Goal: Communication & Community: Answer question/provide support

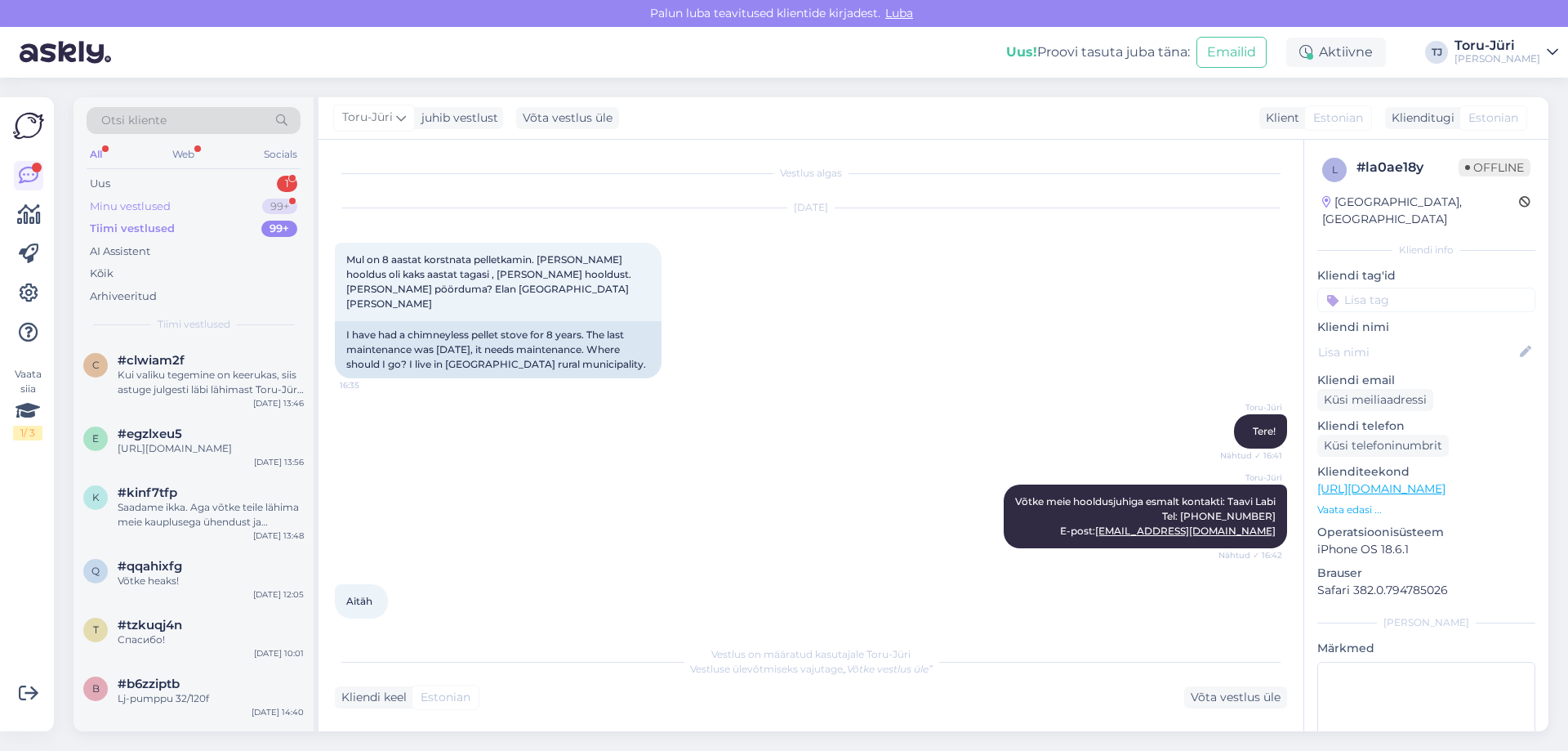
click at [164, 202] on div "Minu vestlused" at bounding box center [130, 207] width 81 height 17
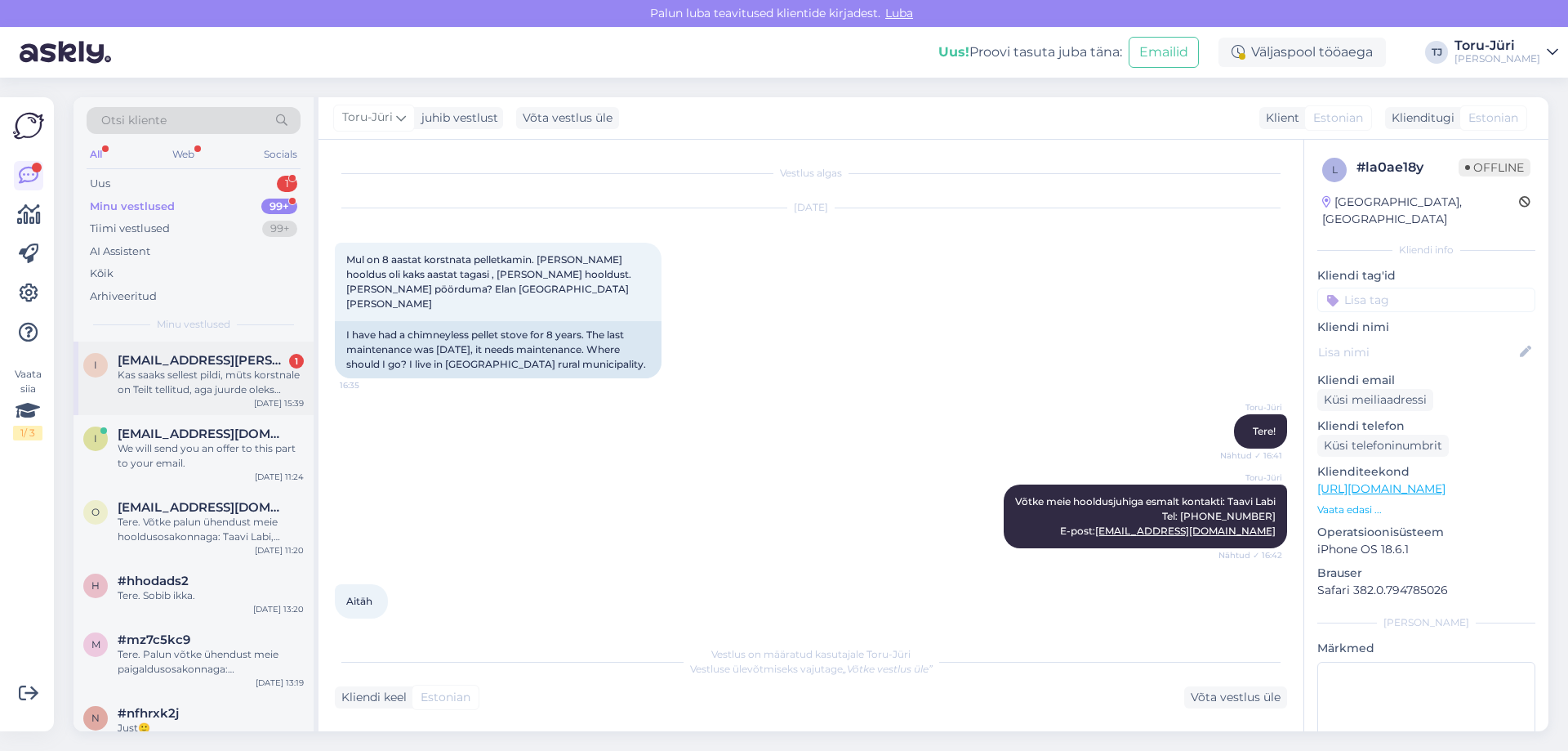
click at [197, 387] on div "Kas saaks sellest pildi, müts korstnale on Teilt tellitud, aga juurde oleks kra…" at bounding box center [210, 382] width 186 height 29
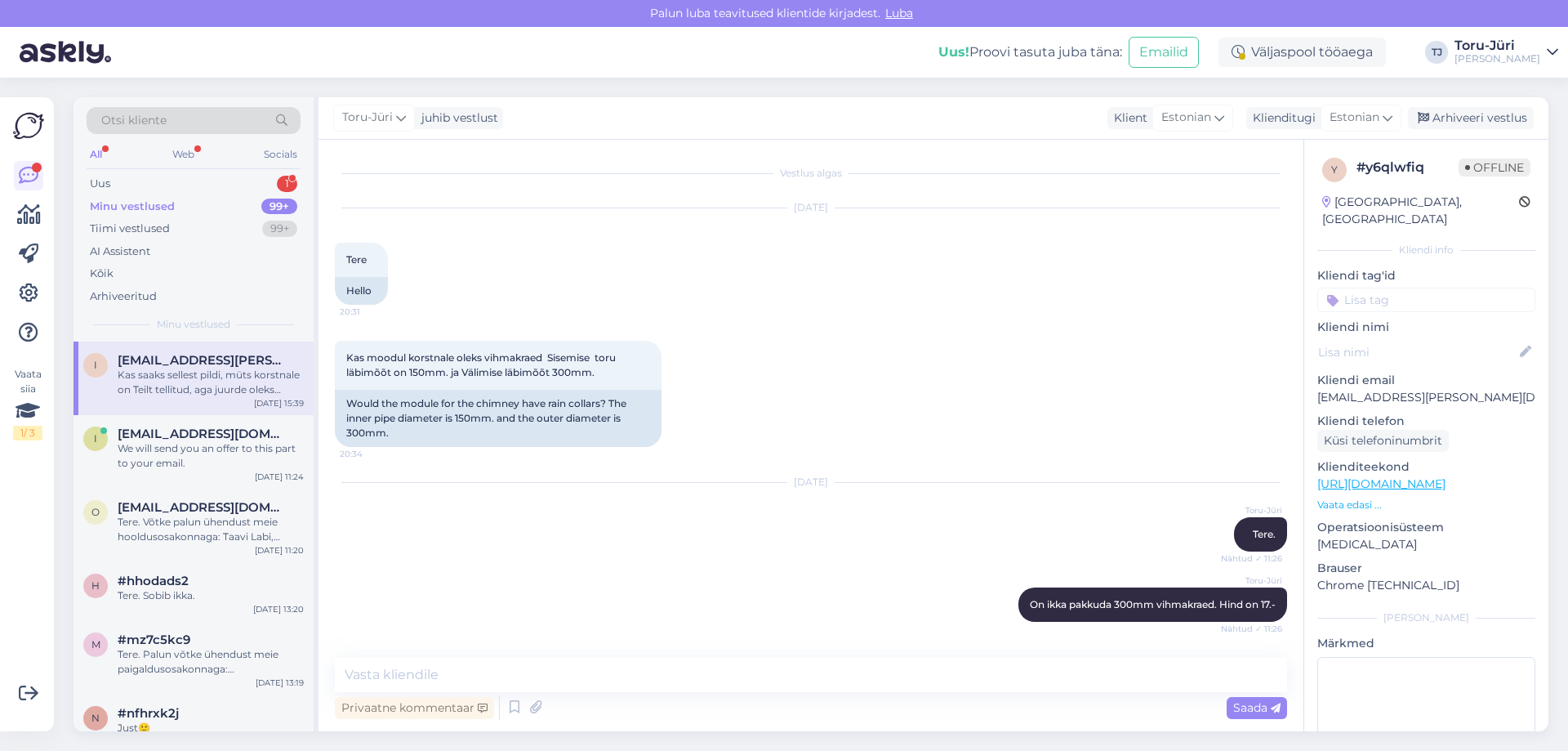
scroll to position [295, 0]
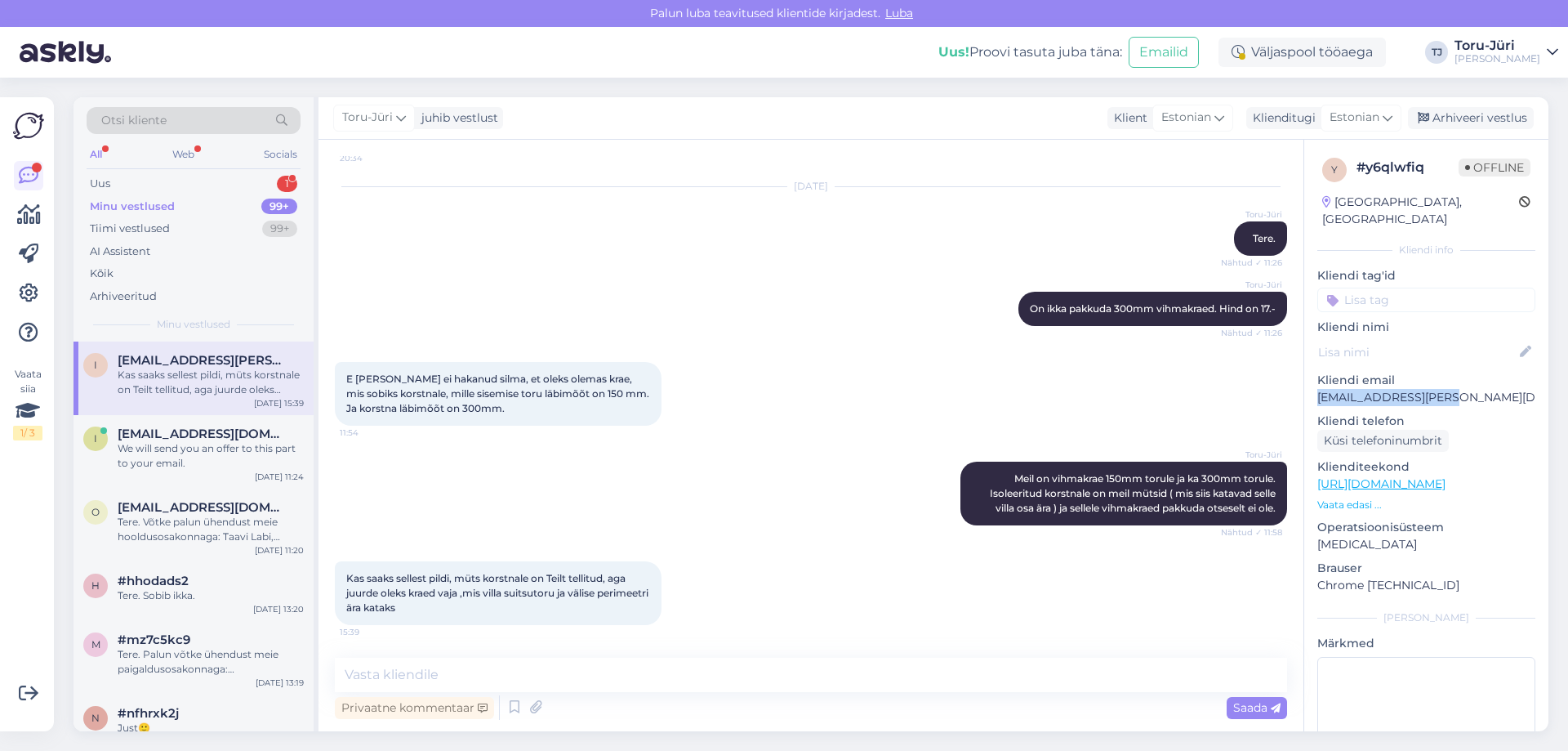
drag, startPoint x: 1317, startPoint y: 380, endPoint x: 1459, endPoint y: 376, distance: 142.1
click at [1459, 389] on p "[EMAIL_ADDRESS][PERSON_NAME][DOMAIN_NAME]" at bounding box center [1425, 397] width 218 height 18
copy p "[EMAIL_ADDRESS][PERSON_NAME][DOMAIN_NAME]"
click at [216, 447] on div "We will send you an offer to this part to your email." at bounding box center [210, 456] width 186 height 29
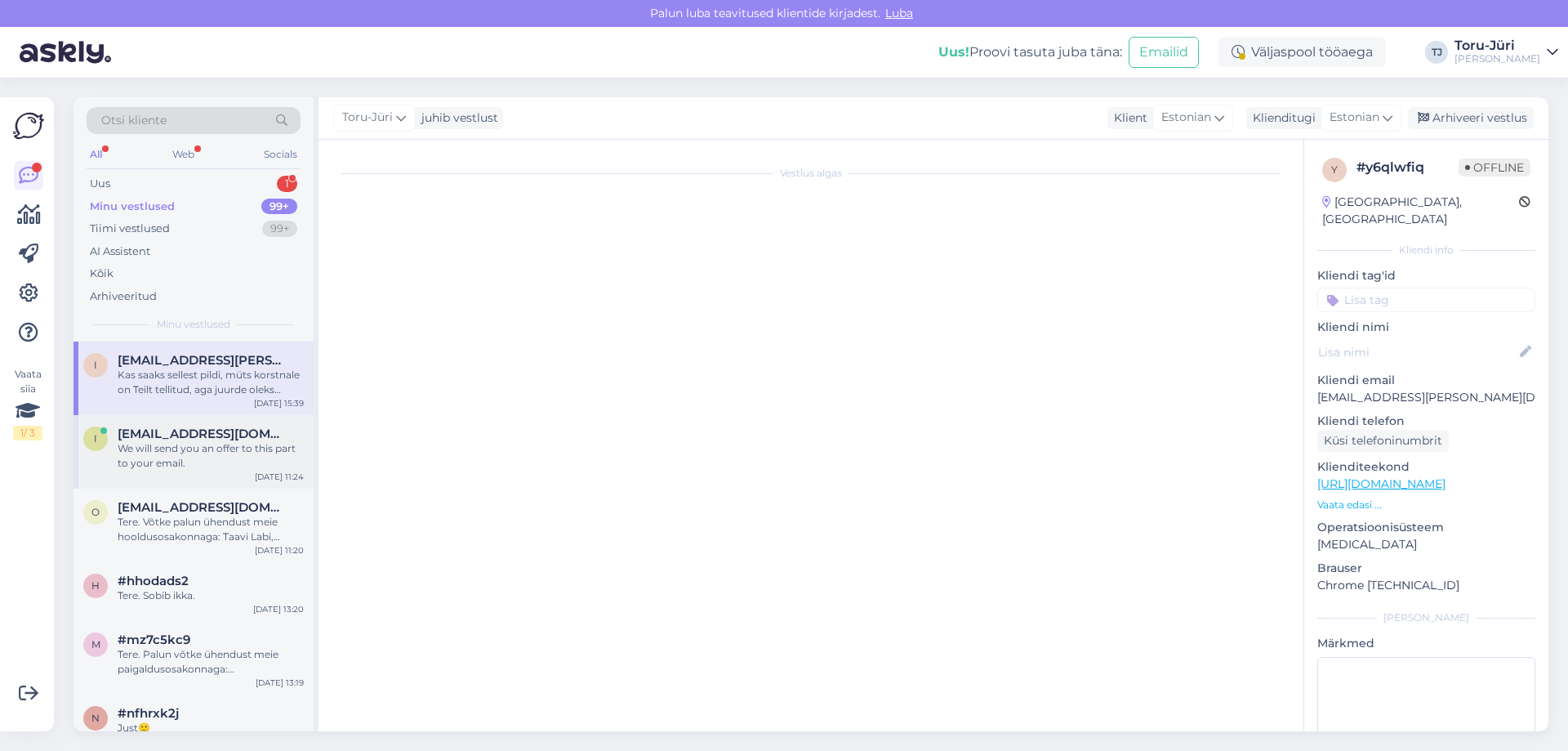
scroll to position [174, 0]
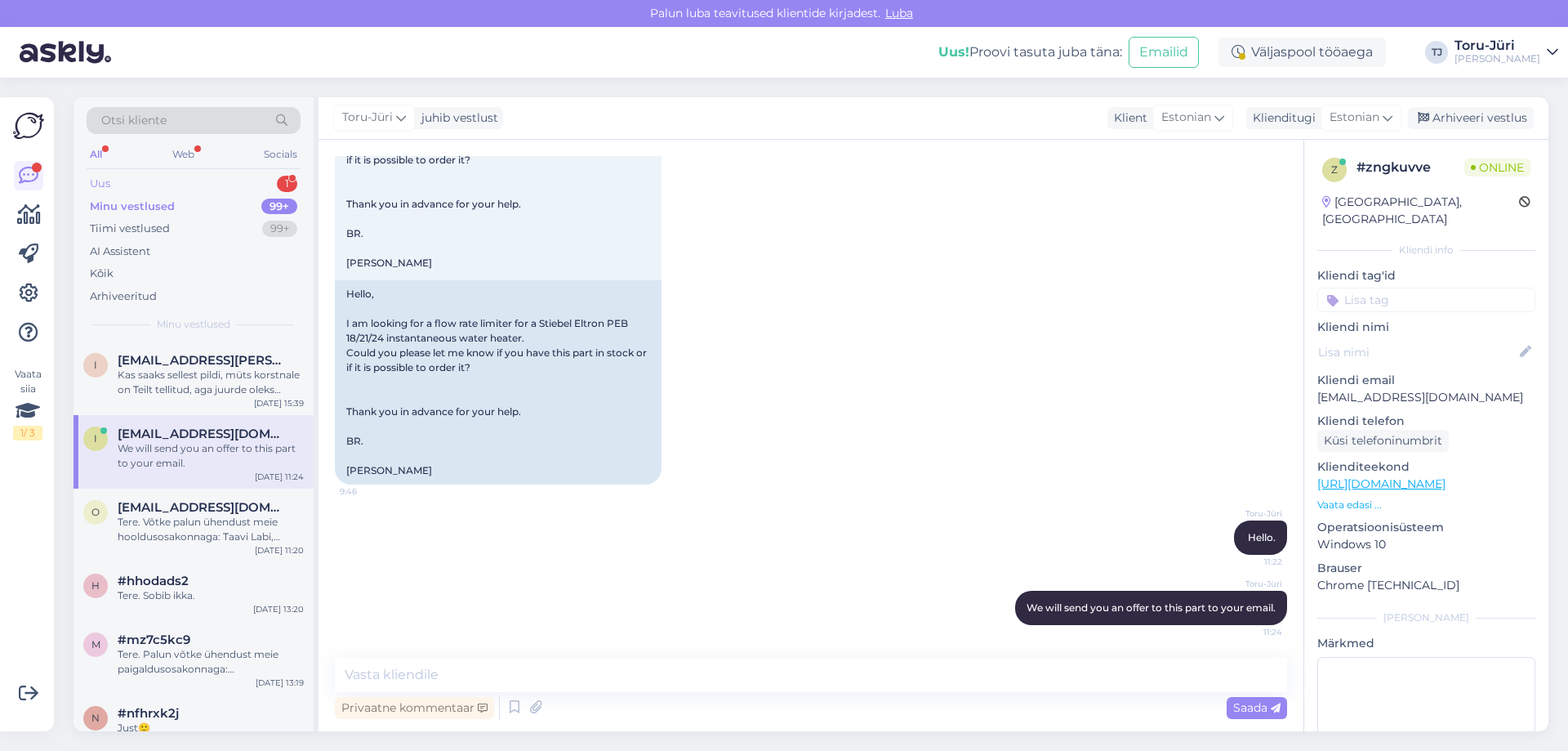
click at [177, 184] on div "Uus 1" at bounding box center [193, 184] width 214 height 23
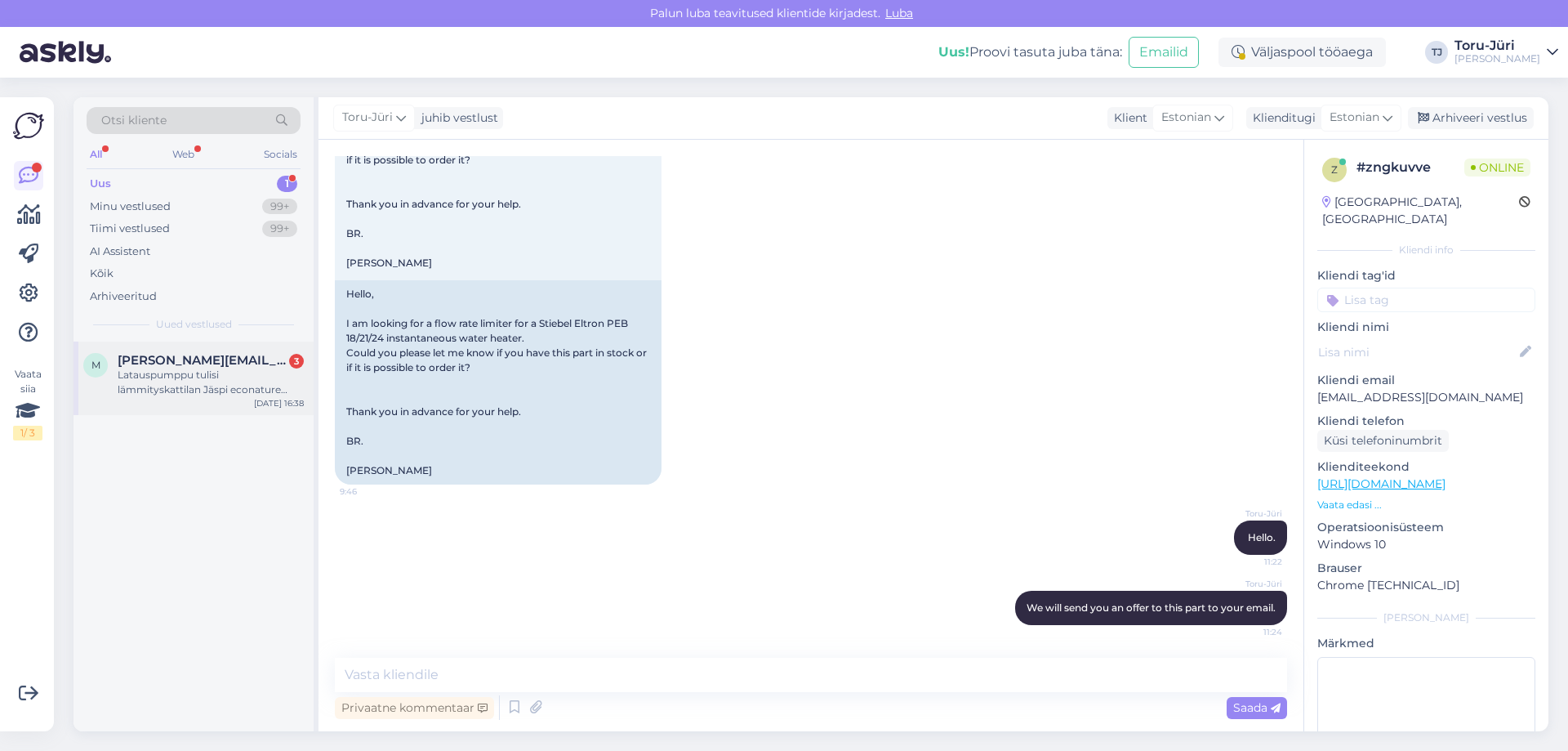
click at [213, 374] on div "Latauspumppu tulisi lämmityskattilan Jäspi econature 40kW ja varaajan yhteyteen…" at bounding box center [210, 382] width 186 height 29
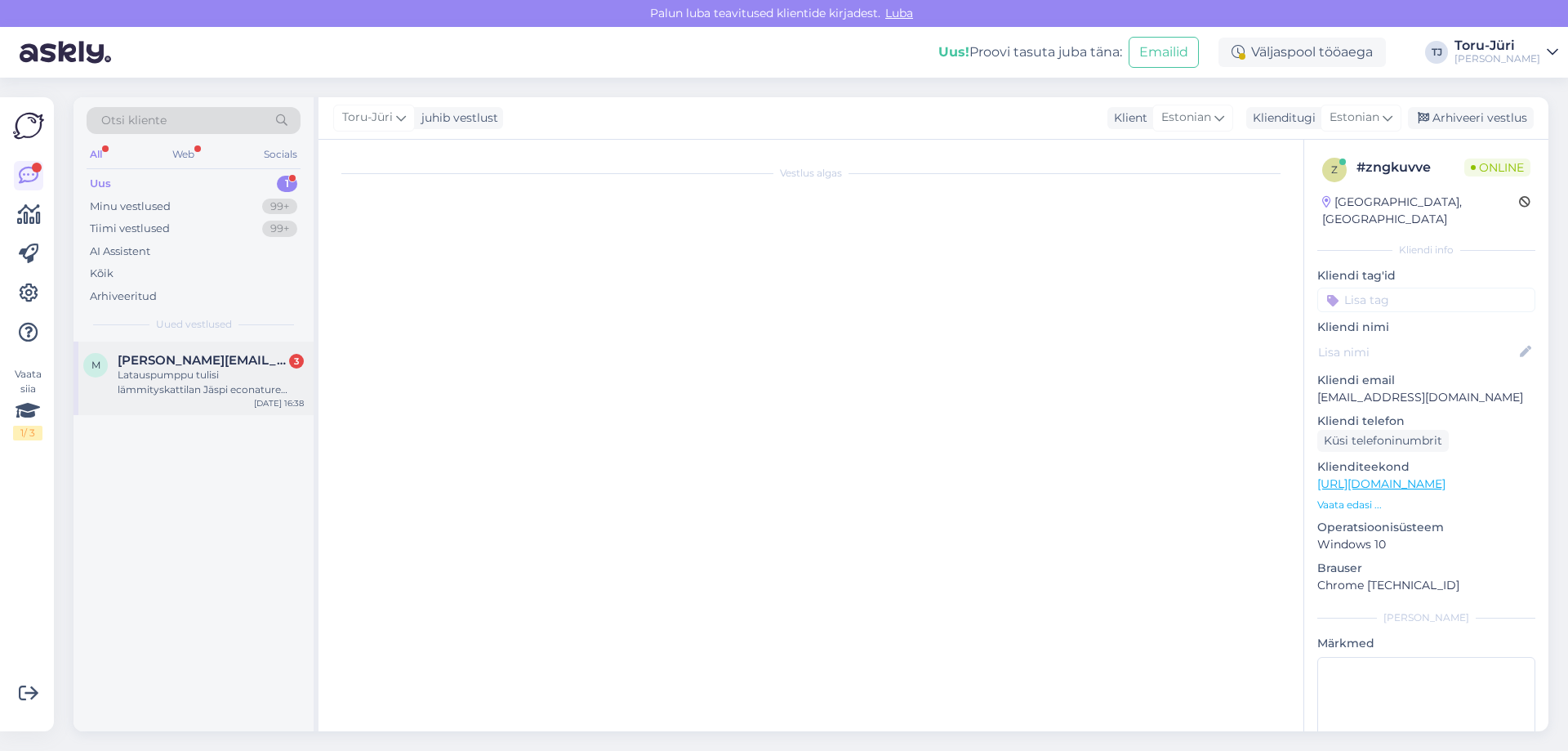
scroll to position [0, 0]
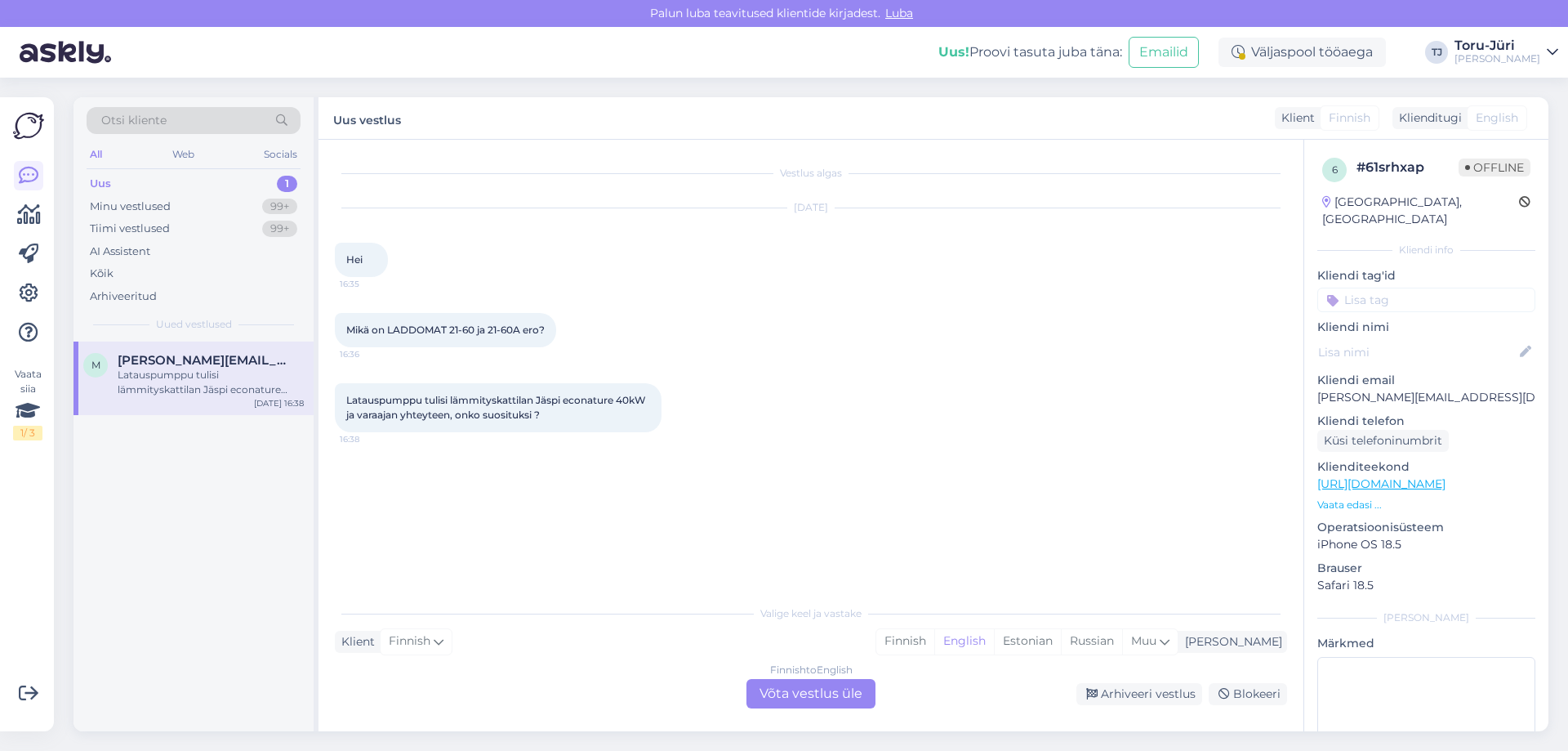
click at [786, 688] on div "Finnish to English Võta vestlus üle" at bounding box center [811, 693] width 129 height 29
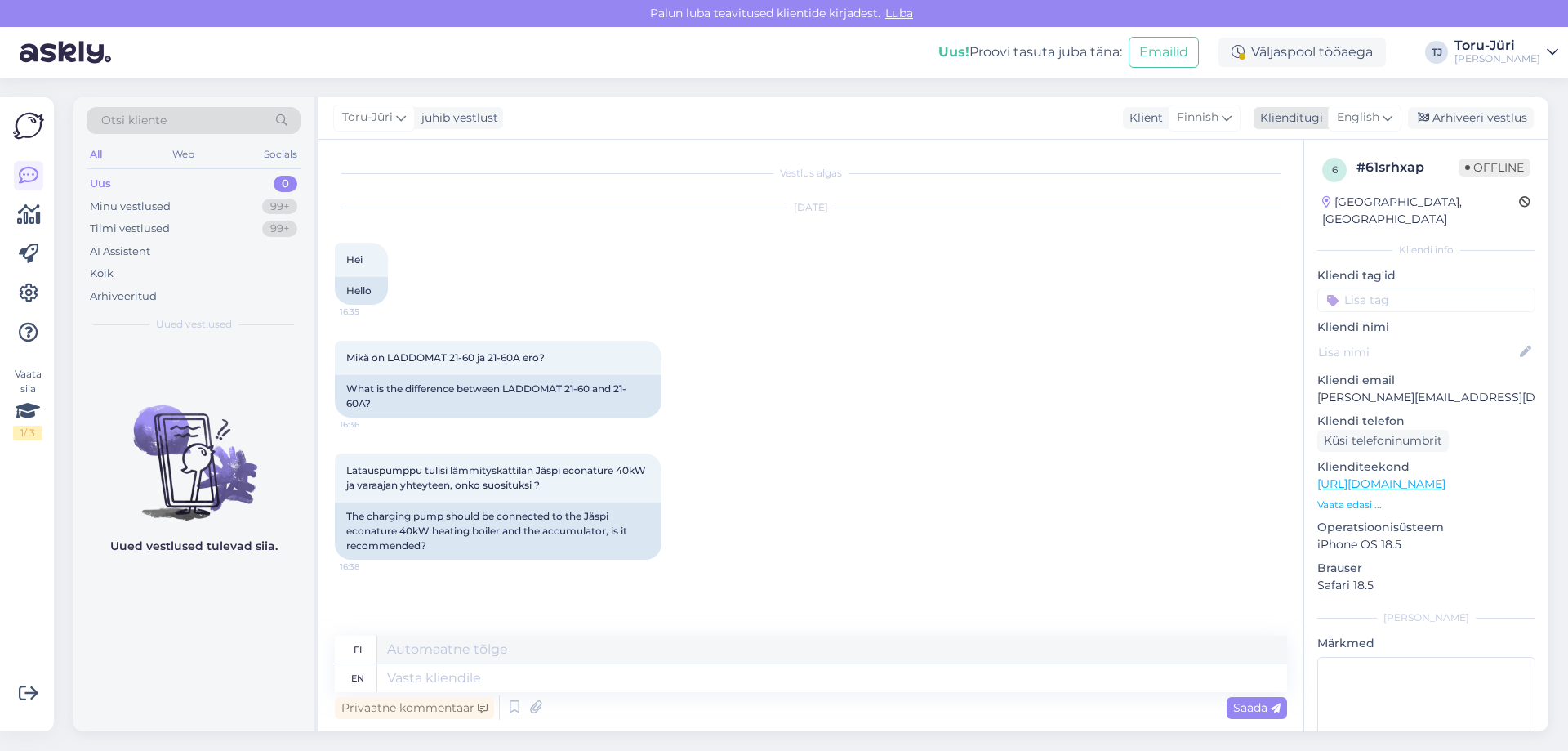
click at [1397, 119] on div "English" at bounding box center [1364, 117] width 73 height 26
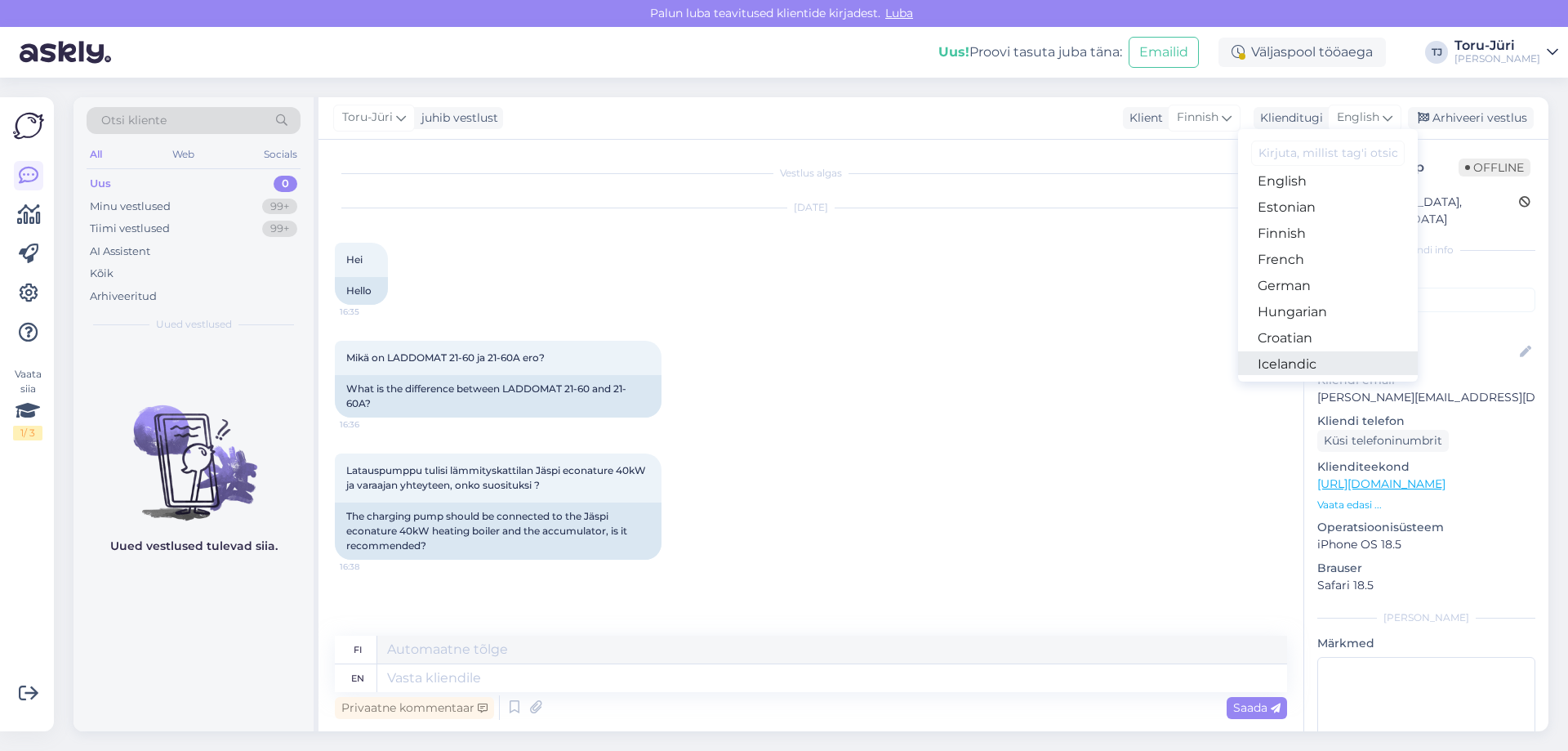
scroll to position [164, 0]
click at [1285, 240] on link "Estonian" at bounding box center [1327, 235] width 179 height 26
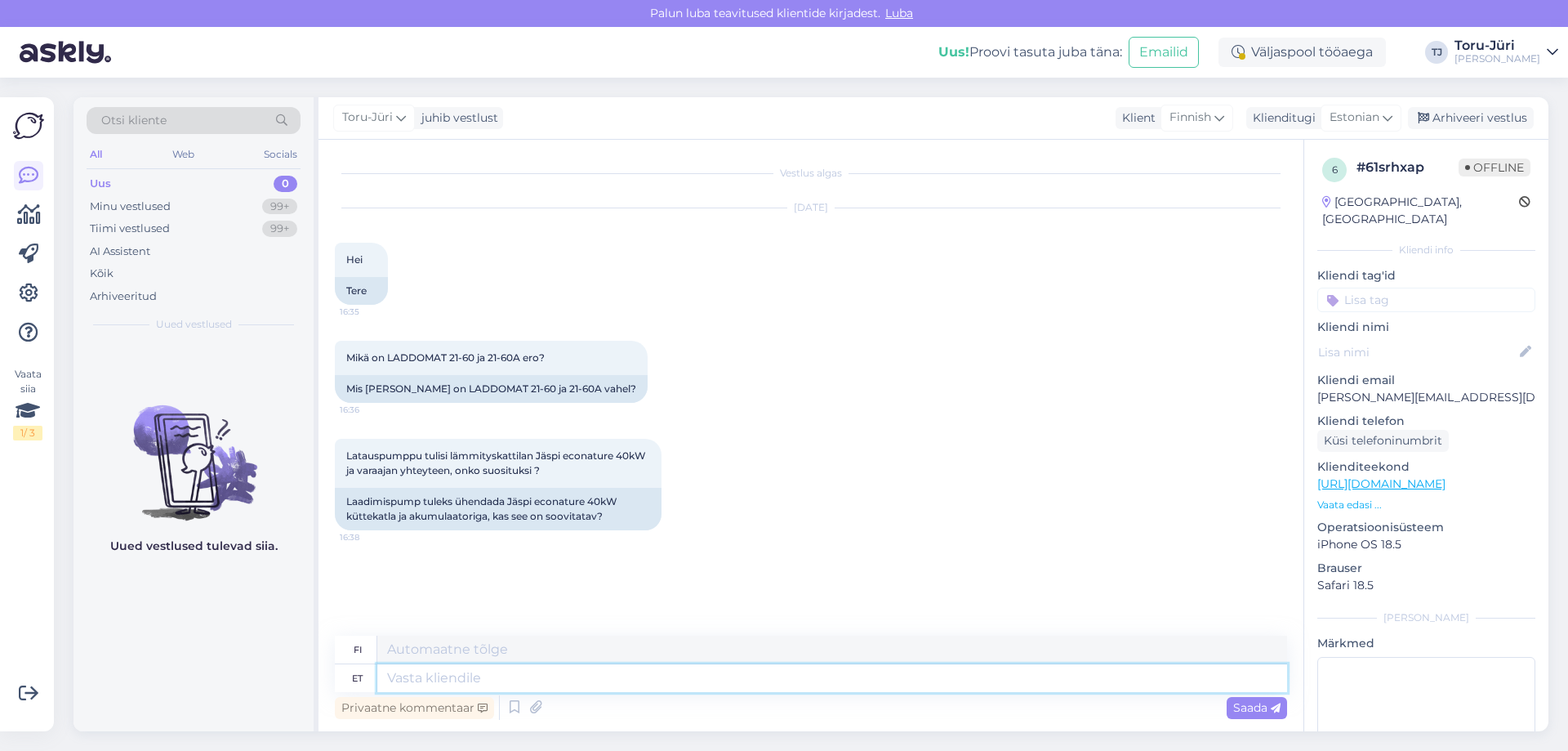
click at [461, 669] on textarea at bounding box center [832, 678] width 910 height 28
type textarea "Tere."
type textarea "Hei."
type textarea "Tere. [PERSON_NAME] o"
type textarea "Hei. Ero"
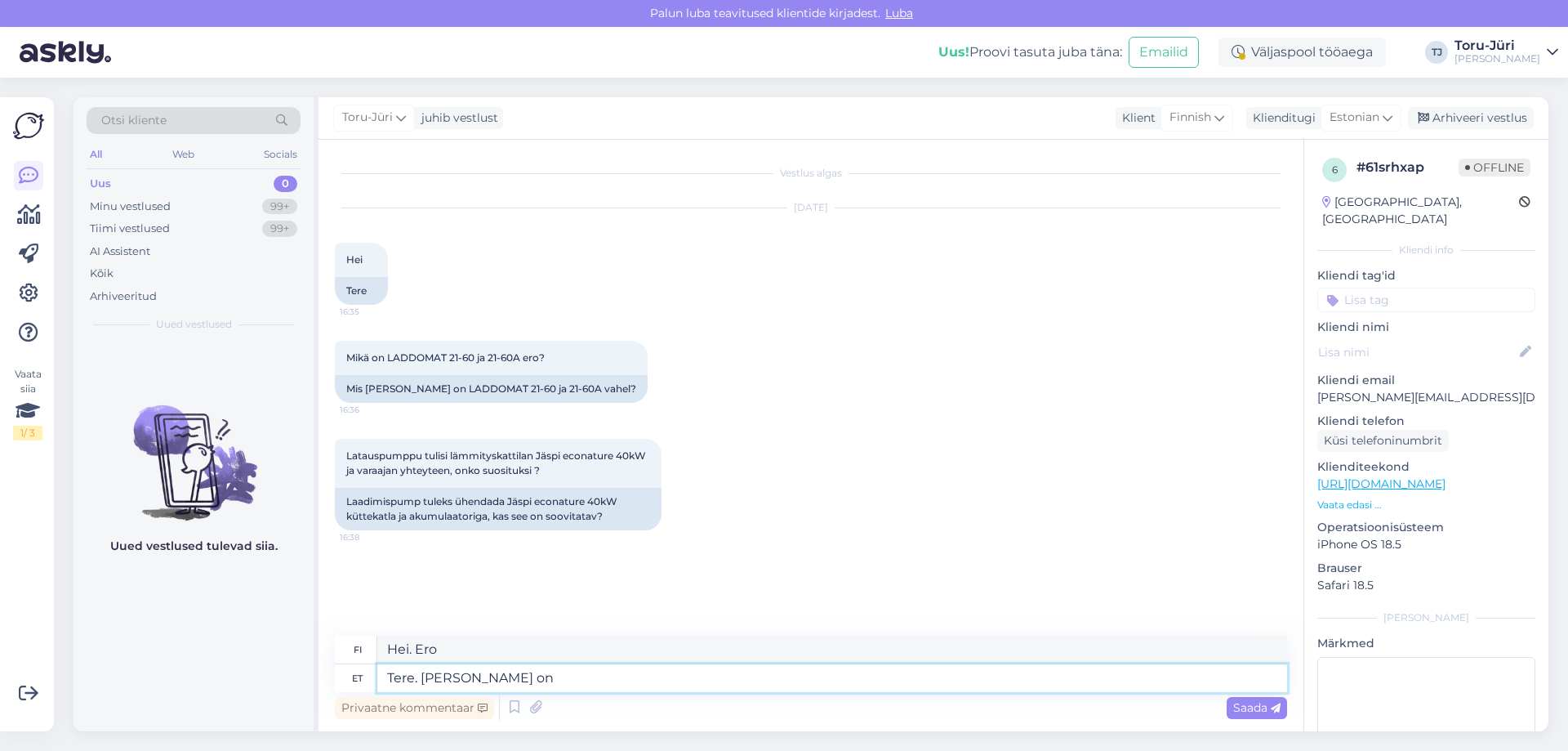
type textarea "Tere. [PERSON_NAME] on"
type textarea "Hei. Ero on siinä,"
type textarea "Tere. [PERSON_NAME] on pum"
type textarea "Hei. Ero on pumppauksessa."
type textarea "Tere. [PERSON_NAME] on"
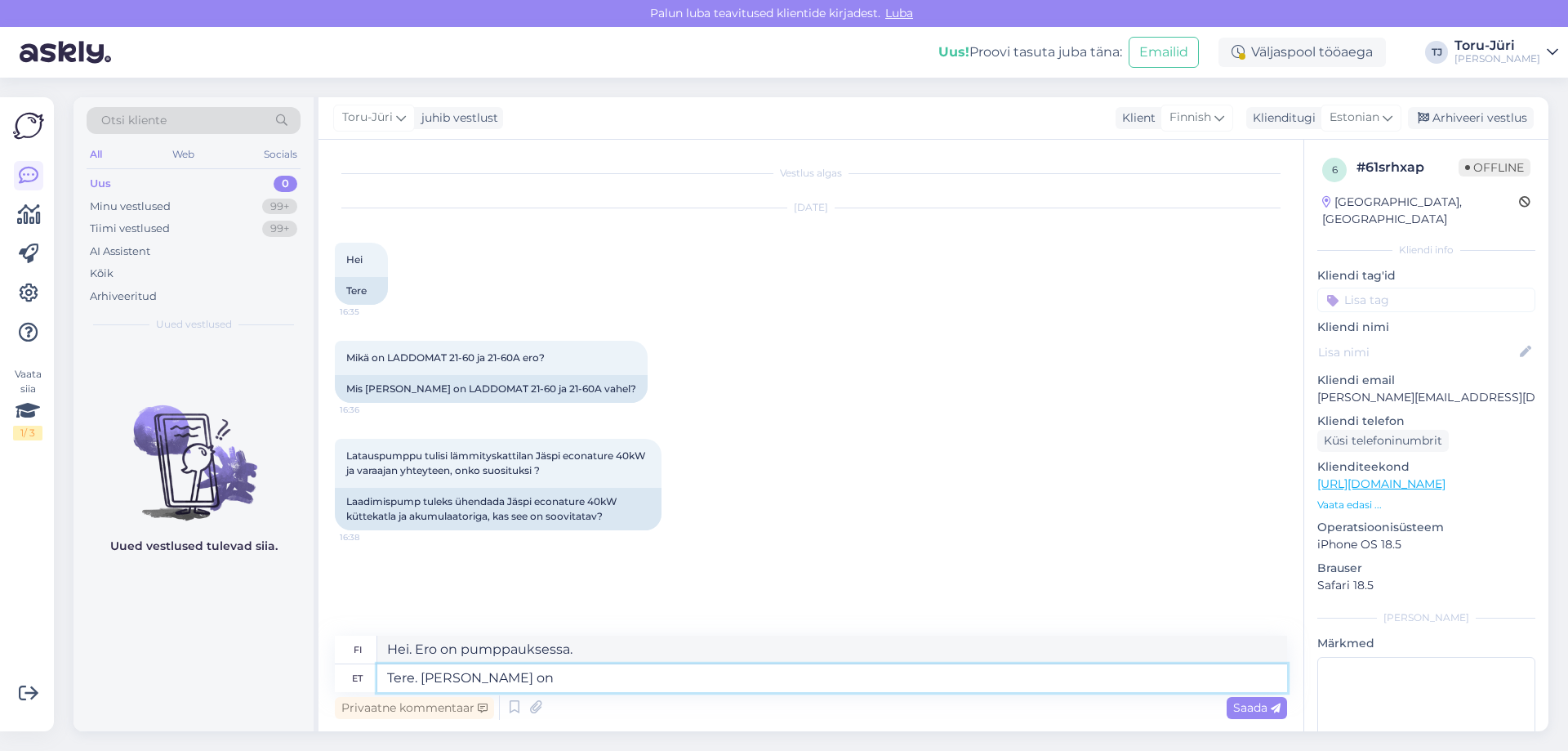
type textarea "Hei. Ero on siinä,"
type textarea "Tere. [PERSON_NAME] on ainult"
type textarea "Hei. [GEOGRAPHIC_DATA] ero on"
type textarea "Tere. [PERSON_NAME] on ainult pumba"
type textarea "Hei. [GEOGRAPHIC_DATA] ero on pumppu."
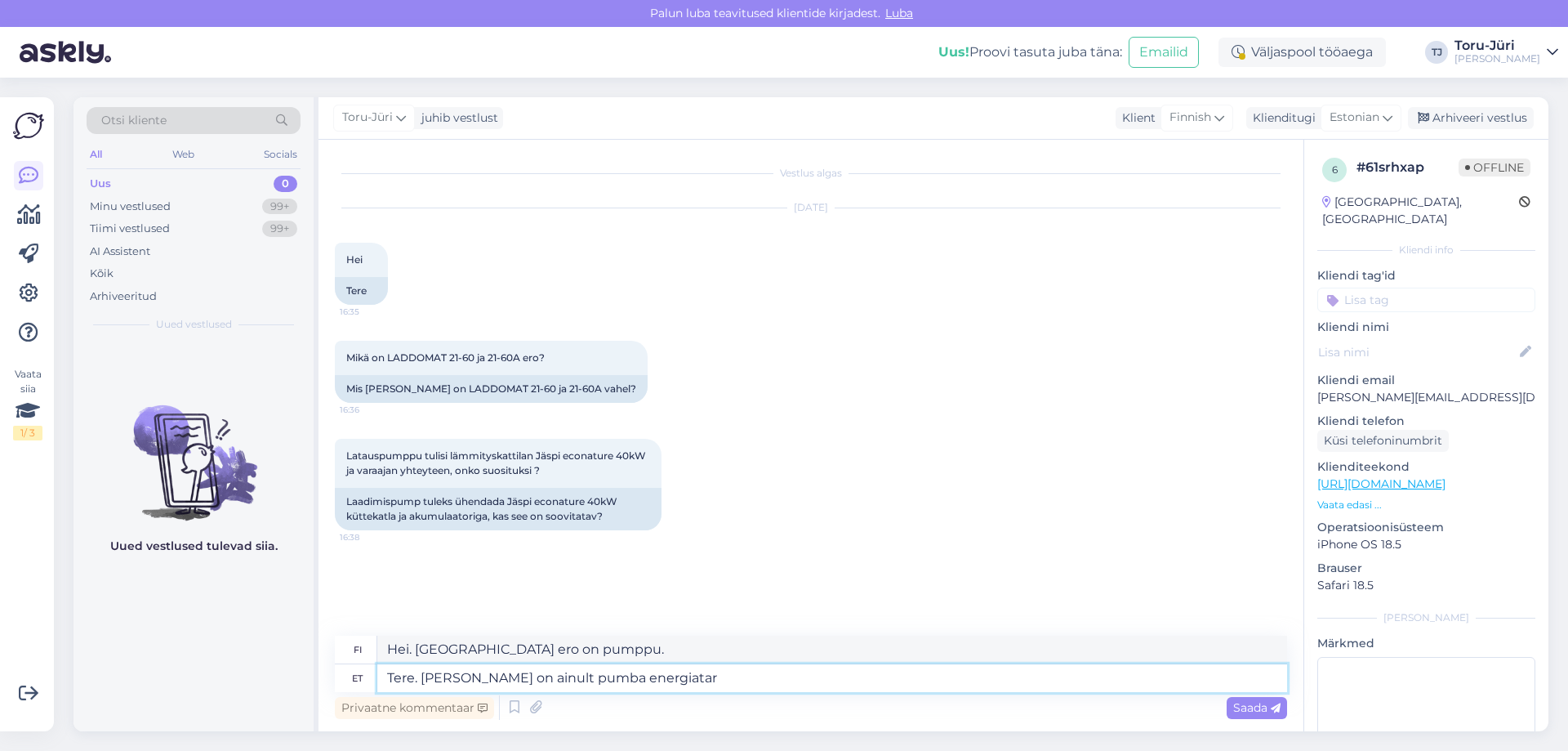
type textarea "Tere. [PERSON_NAME] on ainult pumba energiatarb"
type textarea "Hei. Ainoa ero on pumpun virrankulutus."
type textarea "Tere. [PERSON_NAME] on ainult pumba energiatarbimises"
type textarea "Hei. Ainoa ero on pumpun energiankulutus."
type textarea "Tere. [PERSON_NAME] on ainult pumba energiatarbimises-"
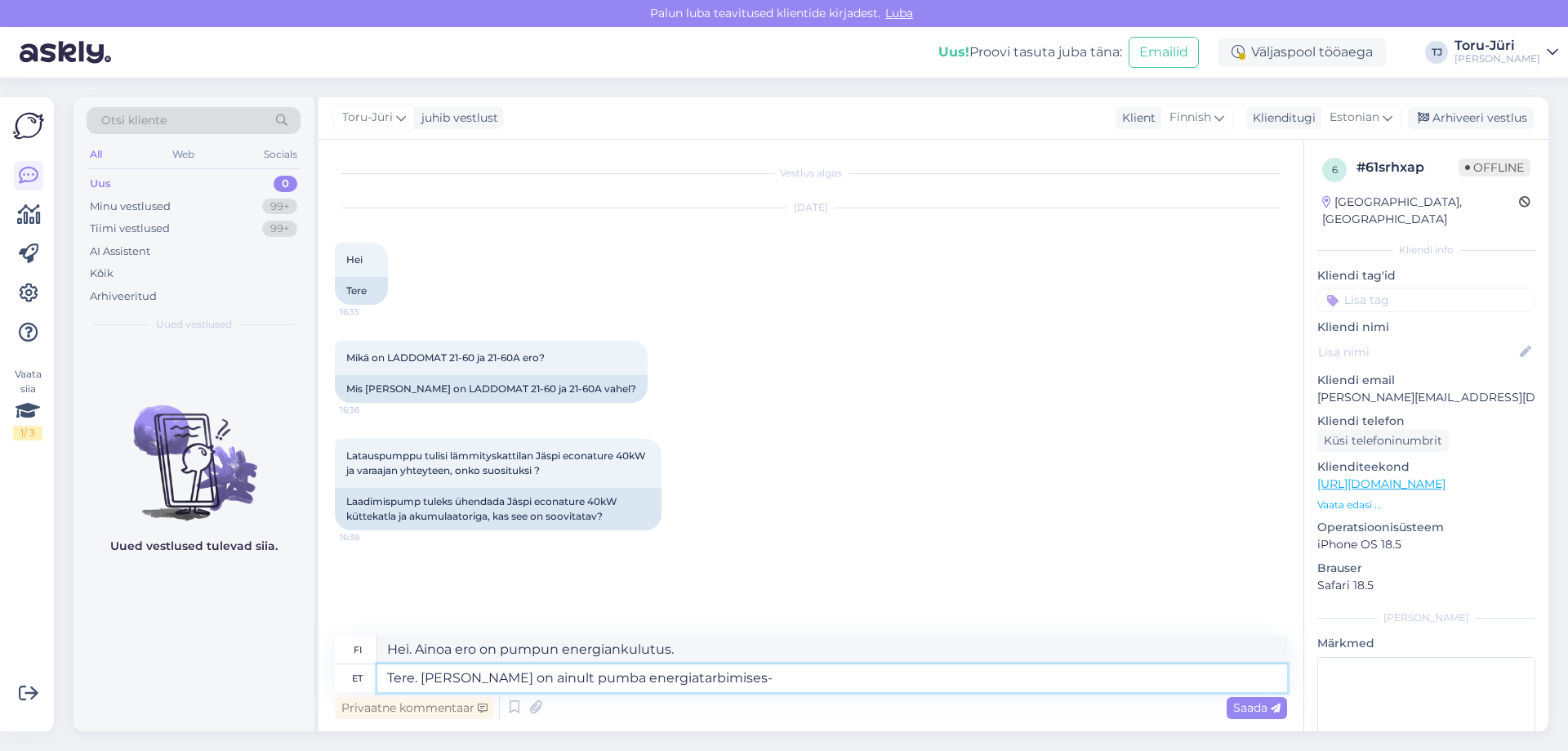
type textarea "Hei. Ainoa ero on pumpun energiankulutus-"
type textarea "Tere. [PERSON_NAME] on ainult pumba energiatarbimises- 21-6"
type textarea "Hei. Ainoa ero on pumpun energiankulutus- 21-"
type textarea "Tere. [PERSON_NAME] on ainult pumba energiatarbimises- 21-60"
type textarea "Hei. Ainoa ero on pumpun energiankulutus - 21-60"
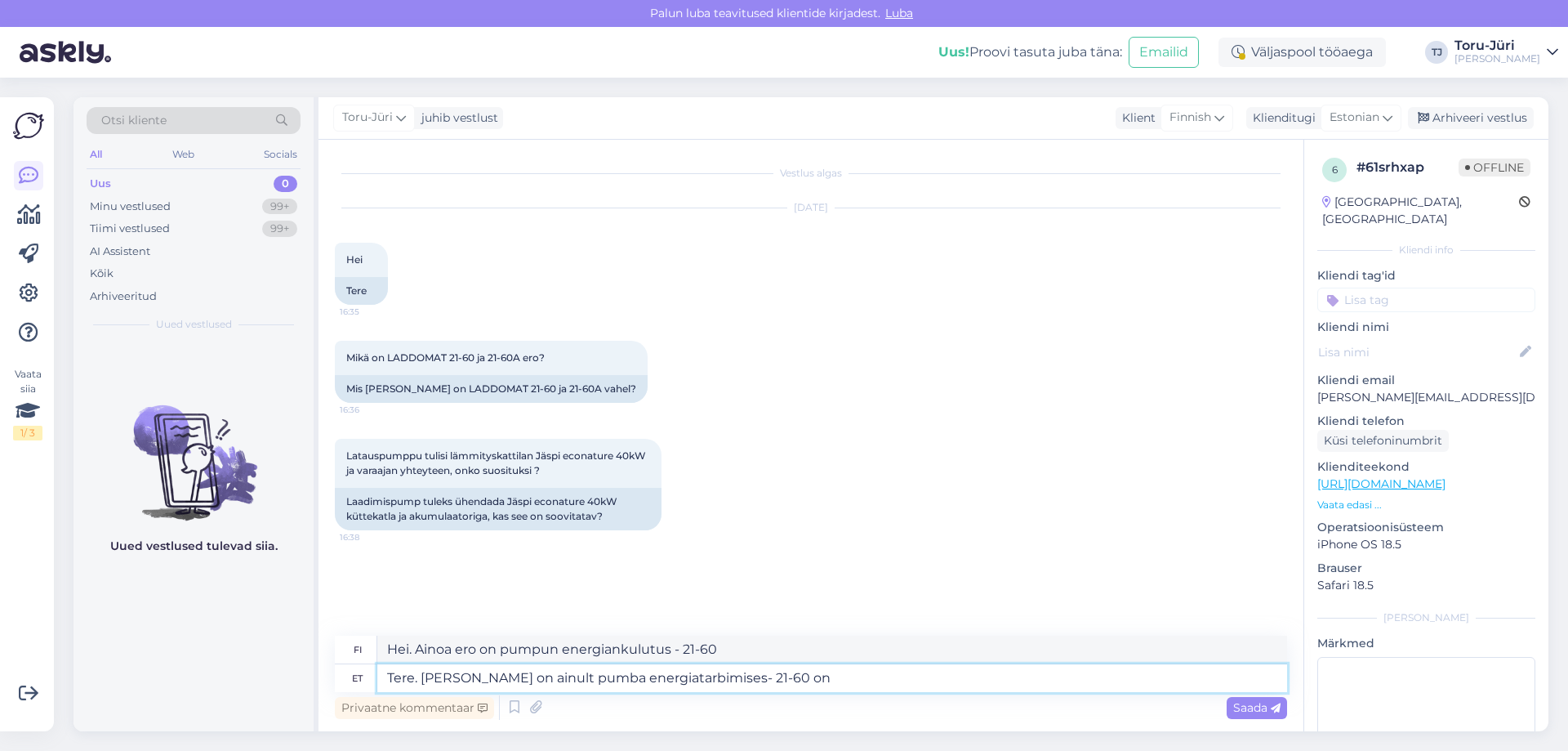
type textarea "Tere. [PERSON_NAME] on ainult pumba energiatarbimises- 21-60 on"
type textarea "Hei. Ainoa ero on pumpun energiankulutuksessa - 21-60 on"
type textarea "Tere. [PERSON_NAME] on ainult pumba energiatarbimises- 21-60 on A"
type textarea "Hei. Ainoa ero on pumpun energiankulutuksessa - 21-60 on A"
type textarea "Tere. [PERSON_NAME] on ainult pumba energiatarbimises- 21-60 on A energiak"
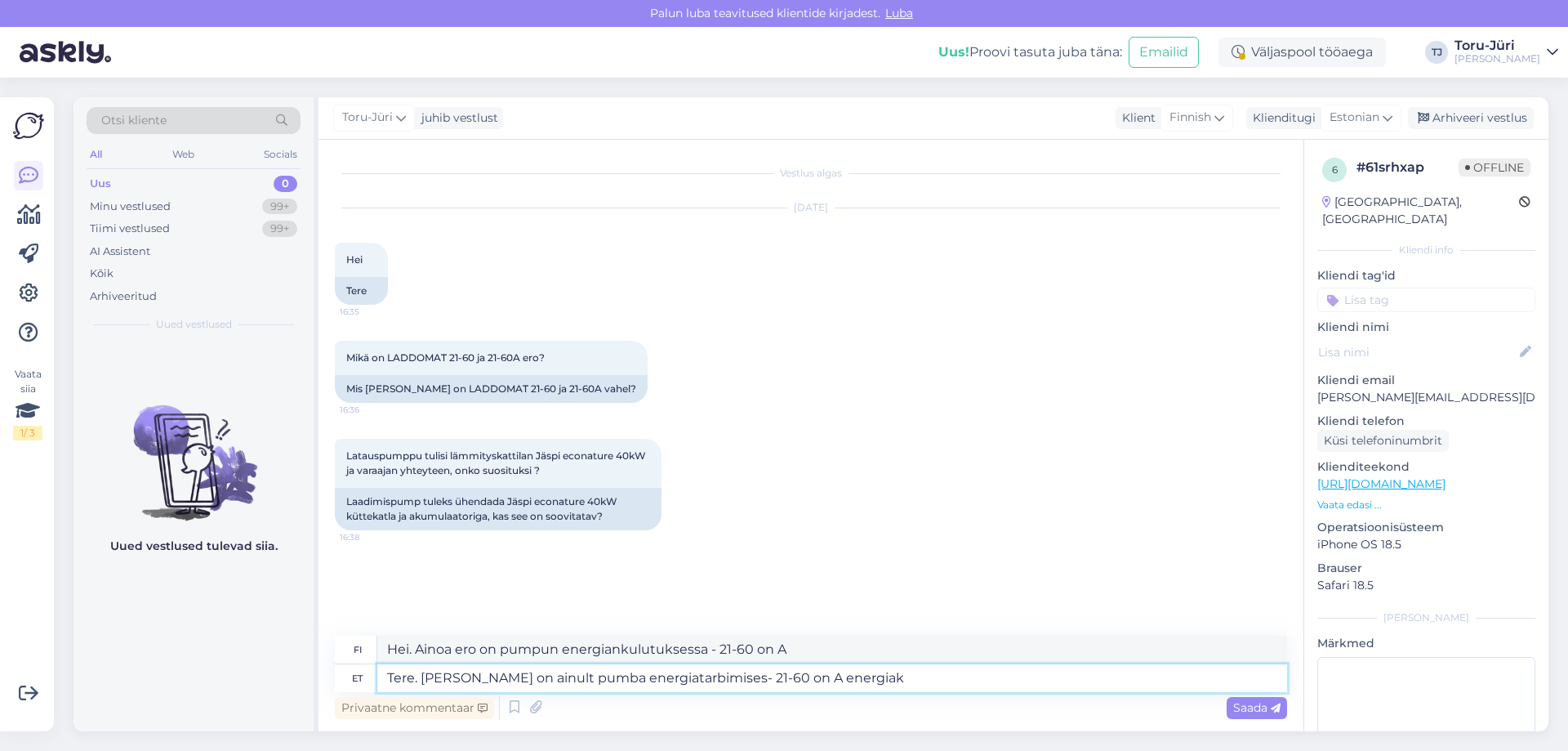
type textarea "Hei. Ainoa ero on pumpun energiankulutuksessa - 21-60 on A energiaa"
type textarea "Tere. [PERSON_NAME] on ainult pumba energiatarbimises- 21-60 on A energiaklassi…"
type textarea "Hei. Ainoa ero on pumpun energiankulutuksessa - 21-60:lla on energialuokka A."
type textarea "Tere. [PERSON_NAME] on ainult pumba energiatarbimises- 21-60 on A energiaklassi…"
type textarea "Hei. Ainoa ero on pumpun energiankulutuksessa - 21-60 on A-energialuokan pumpul…"
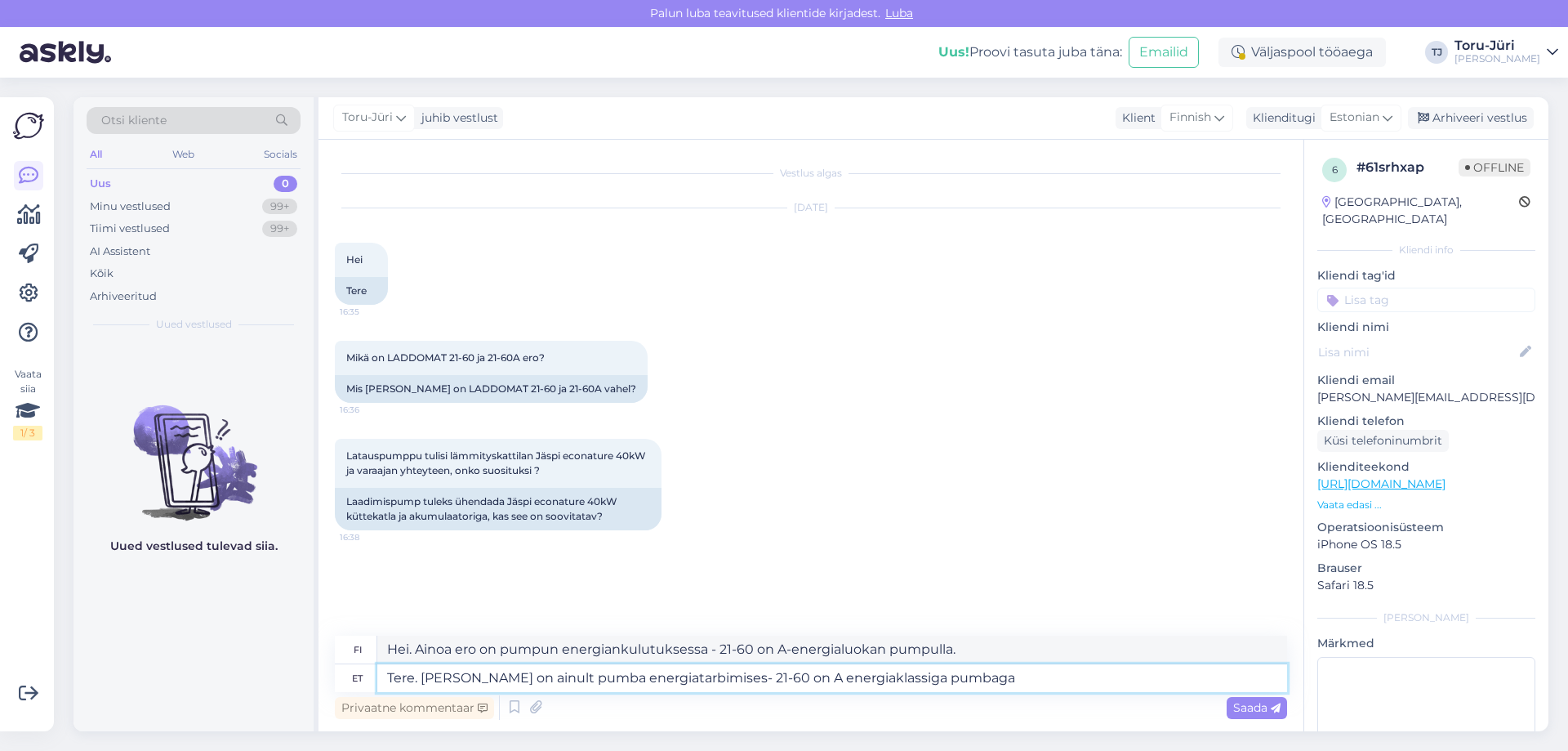
click at [727, 678] on textarea "Tere. [PERSON_NAME] on ainult pumba energiatarbimises- 21-60 on A energiaklassi…" at bounding box center [832, 678] width 910 height 28
type textarea "Tere. [PERSON_NAME] on ainult pumba energiatarbimises- 21-60A on A energiaklass…"
type textarea "Hei. Ainoa ero on pumpun energiankulutuksessa - 21-60A on A-energialuokan pumpu…"
drag, startPoint x: 746, startPoint y: 677, endPoint x: 962, endPoint y: 678, distance: 216.0
click at [962, 678] on textarea "Tere. [PERSON_NAME] on ainult pumba energiatarbimises- 21-60A on A energiaklass…" at bounding box center [832, 678] width 910 height 28
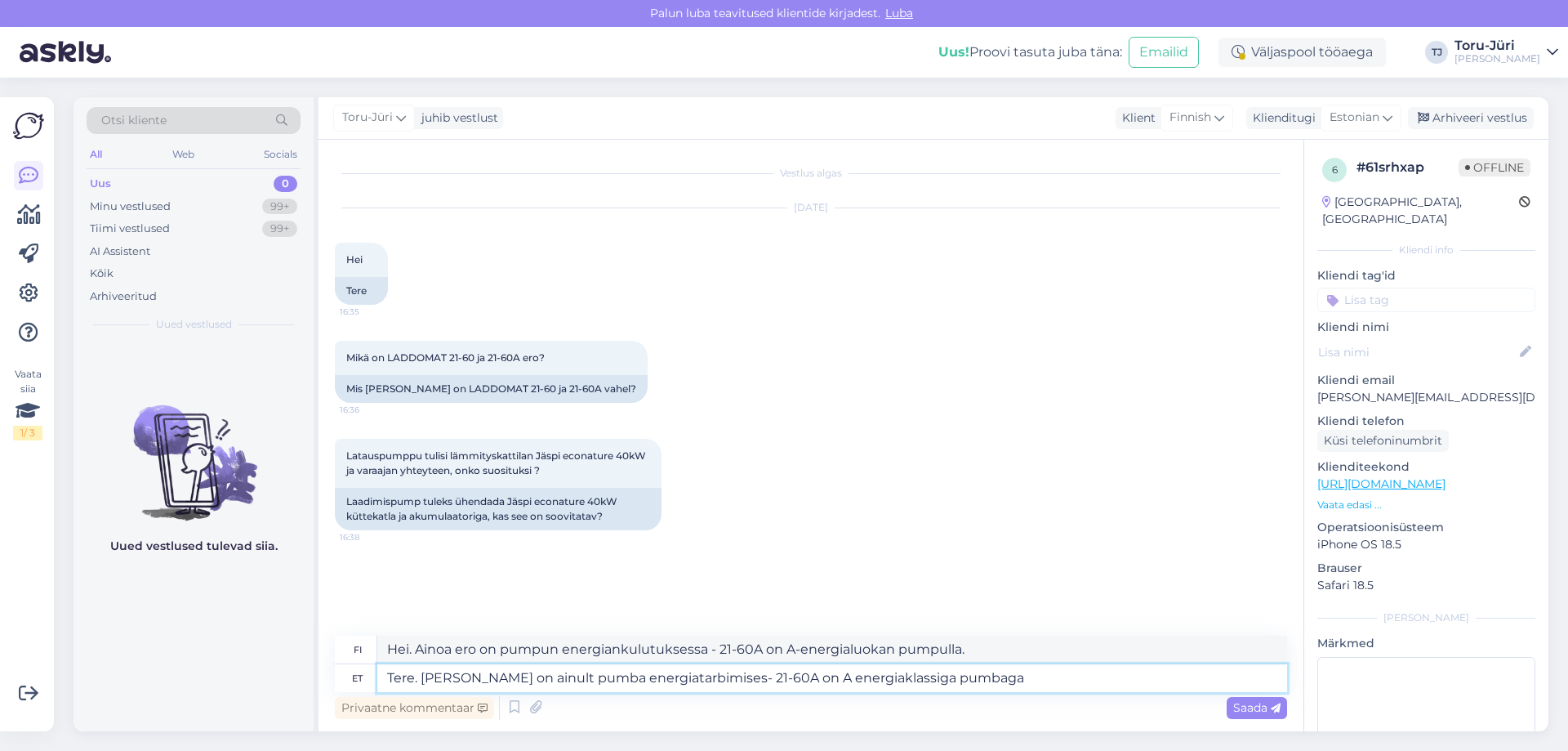
type textarea "Tere. [PERSON_NAME] on ainult pumba energiatarbimises- 21-60A"
type textarea "Hei. Ainoa ero on pumpun virrankulutus - 21-60A"
type textarea "Tere. [PERSON_NAME] on ainult pumba energiatarbimises- 21-60A`l"
type textarea "Hei. Ainoa ero on pumpun virrankulutuksessa - 21-60A"
type textarea "Tere. [PERSON_NAME] on ainult pumba energiatarbimises- 21-60A`l on"
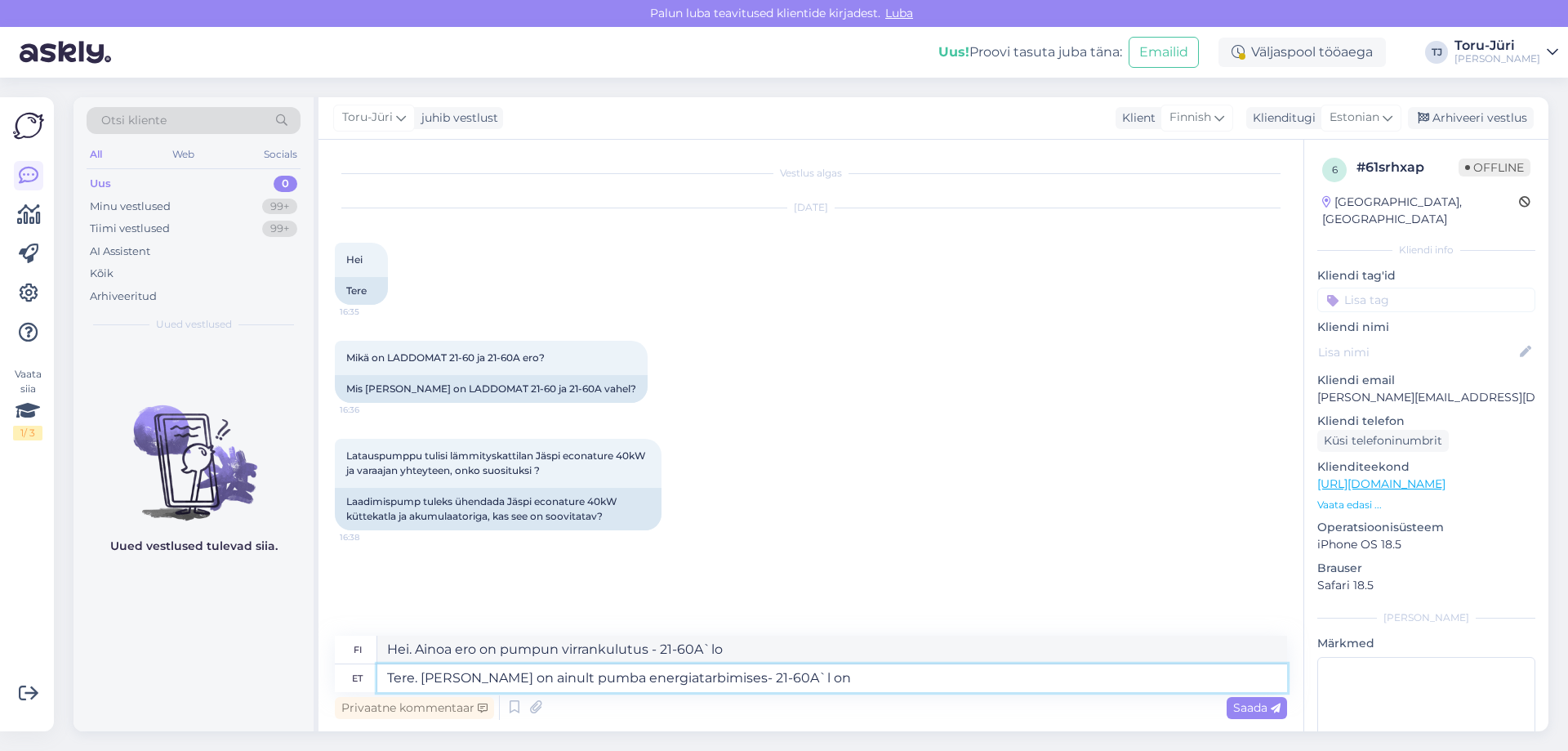
type textarea "Hei. [PERSON_NAME] ero on pumpun virrankulutuksessa - 21-60A on"
type textarea "Tere. [PERSON_NAME] on ainult pumba energiatarbimises- 21-60A`l on A"
type textarea "Hei. Ainoa ero on pumpun virrankulutuksessa - 21-60A:lla on A"
type textarea "Tere. [PERSON_NAME] on ainult pumba energiatarbimises- 21-60A`l on A energiakla…"
type textarea "Hei. Ainoa ero on pumpun energiankulutuksessa - 21-60A:lla on A-energialuokka."
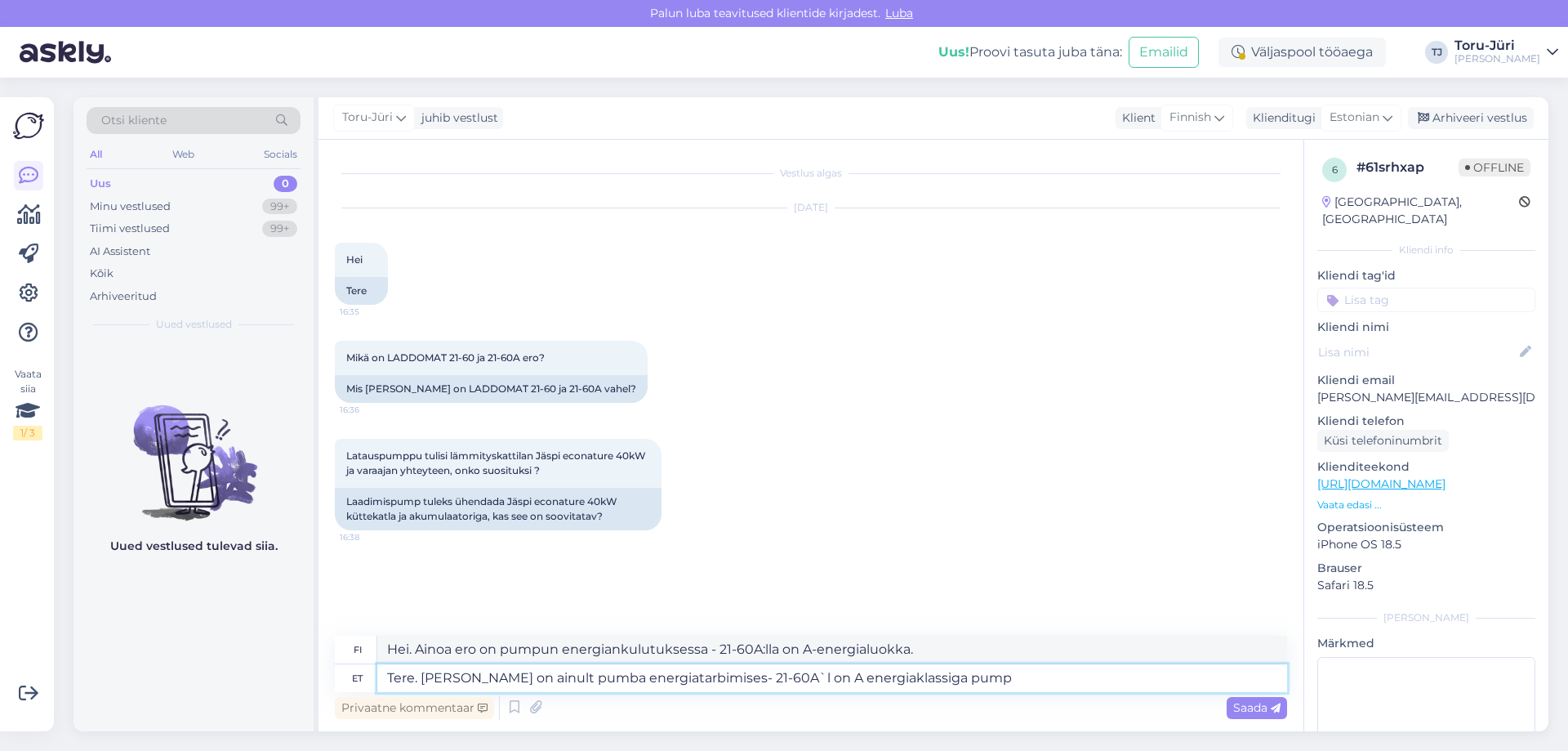
type textarea "Tere. [PERSON_NAME] on ainult pumba energiatarbimises- 21-60A`l on A energiakla…"
type textarea "Hei. Ainoa ero on pumpun energiankulutuksessa - 21-60A:ssa on A-energialuokan p…"
type textarea "Tere. [PERSON_NAME] on ainult pumba energiatarbimises- 21-60A`l on A energiakla…"
click at [1249, 711] on span "Saada" at bounding box center [1257, 708] width 48 height 15
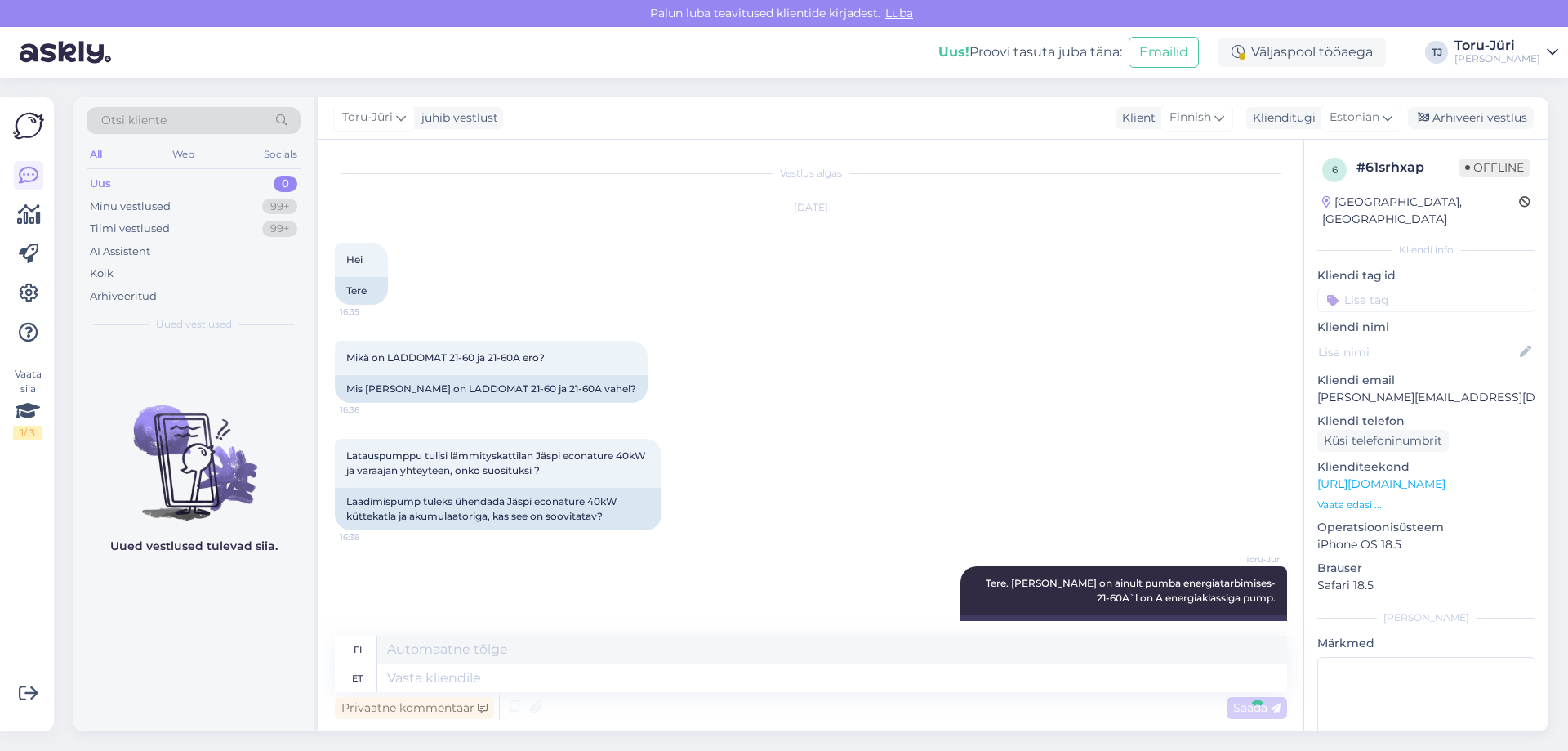
scroll to position [55, 0]
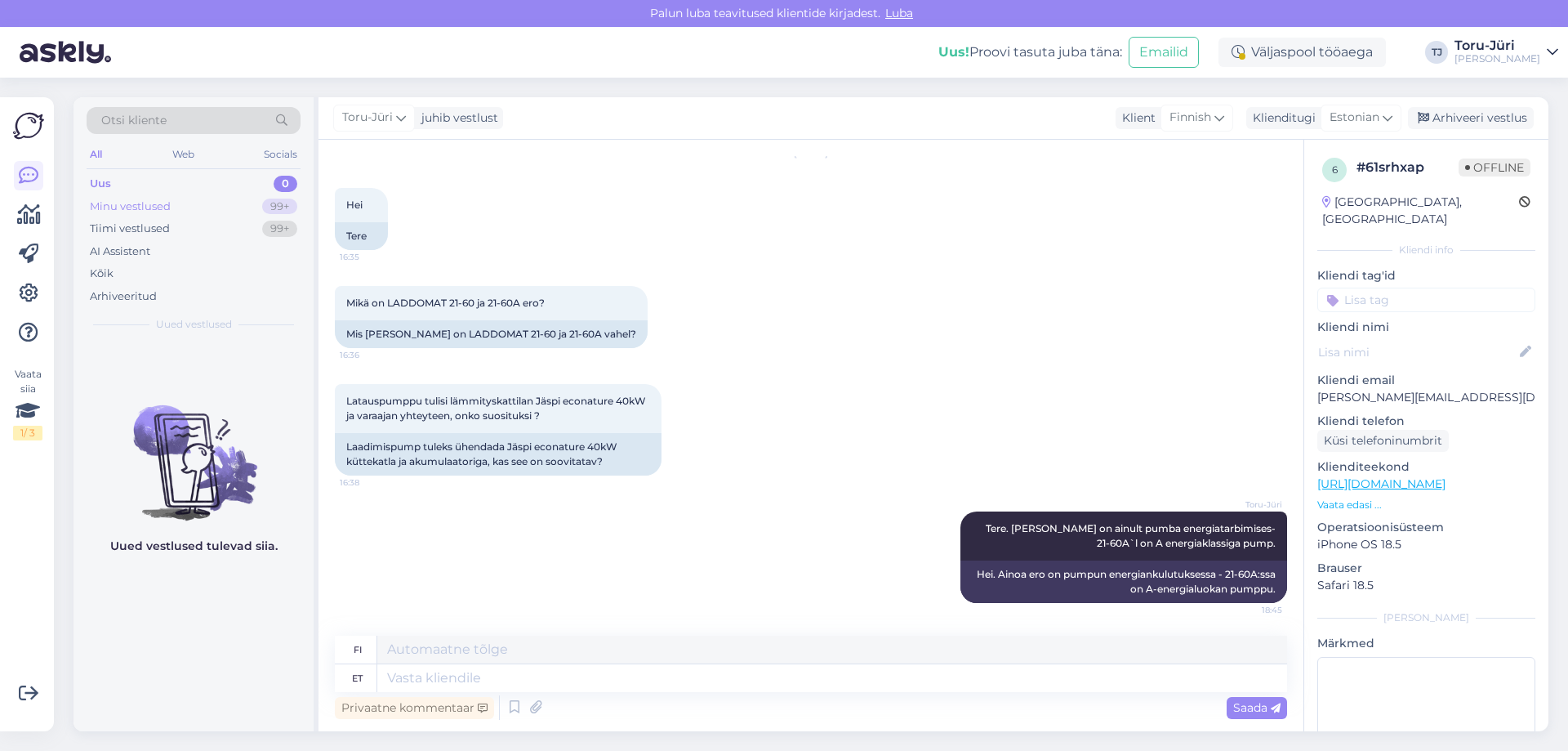
click at [129, 209] on div "Minu vestlused" at bounding box center [130, 207] width 81 height 17
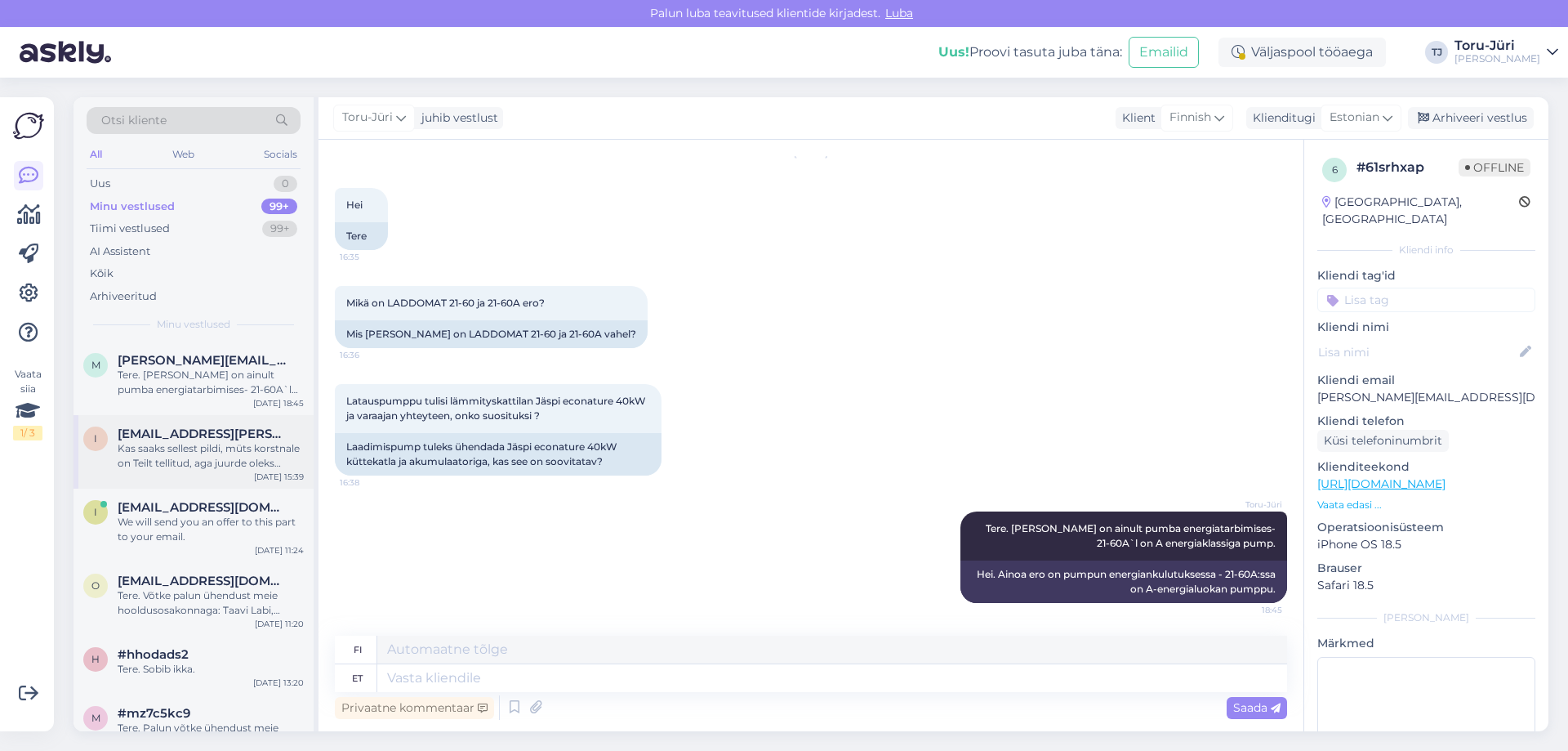
click at [220, 460] on div "Kas saaks sellest pildi, müts korstnale on Teilt tellitud, aga juurde oleks kra…" at bounding box center [210, 456] width 186 height 29
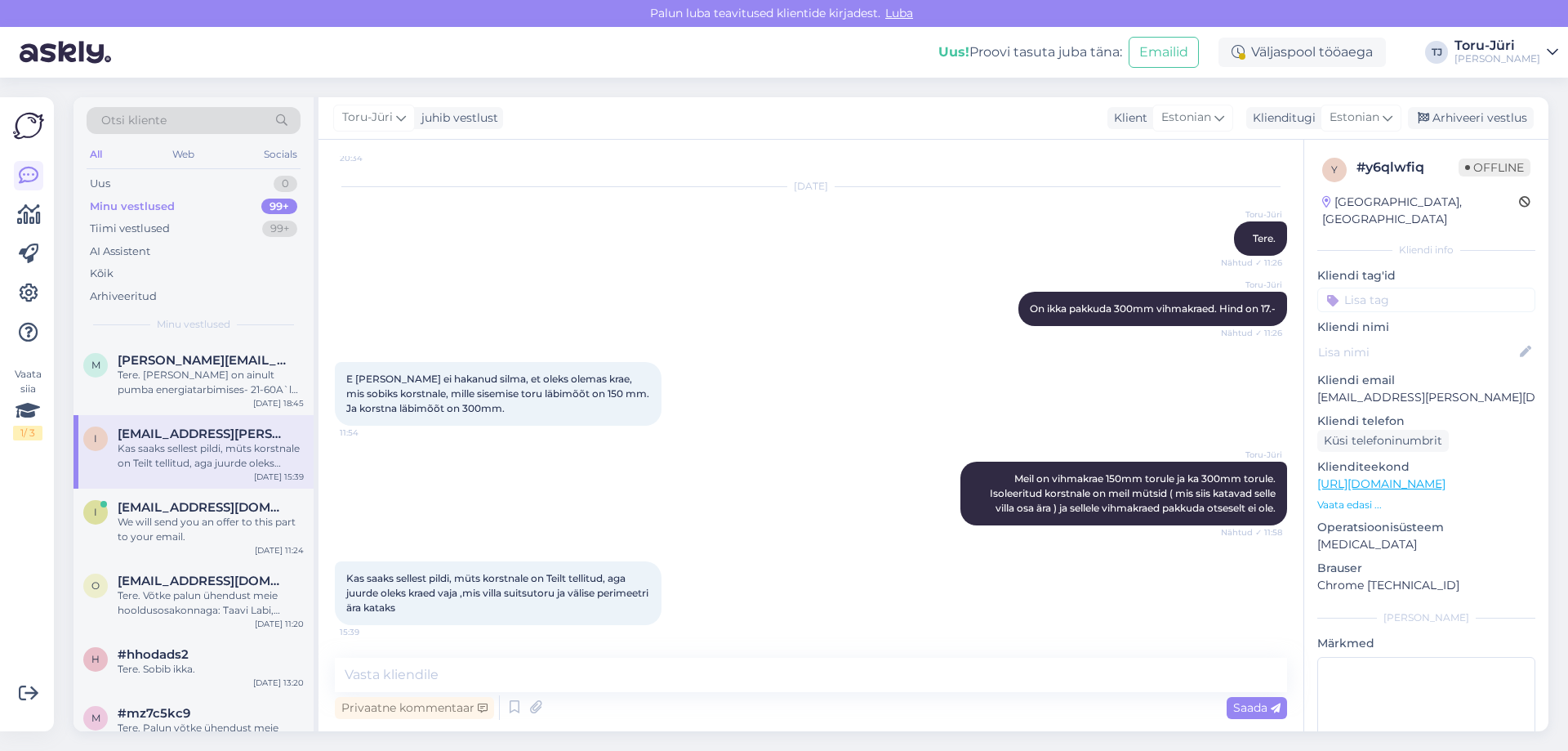
click at [1360, 497] on p "Vaata edasi ..." at bounding box center [1425, 505] width 218 height 15
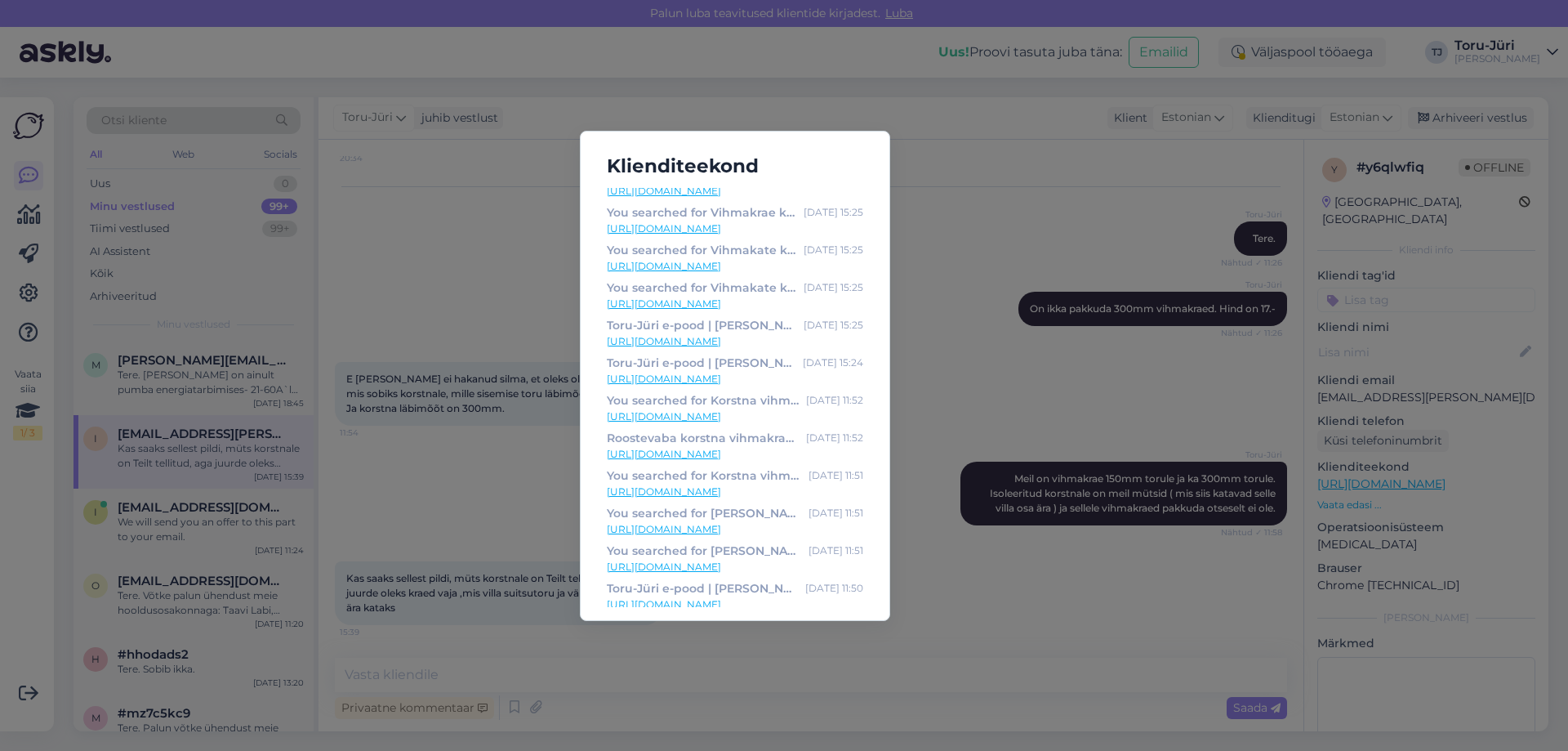
scroll to position [0, 0]
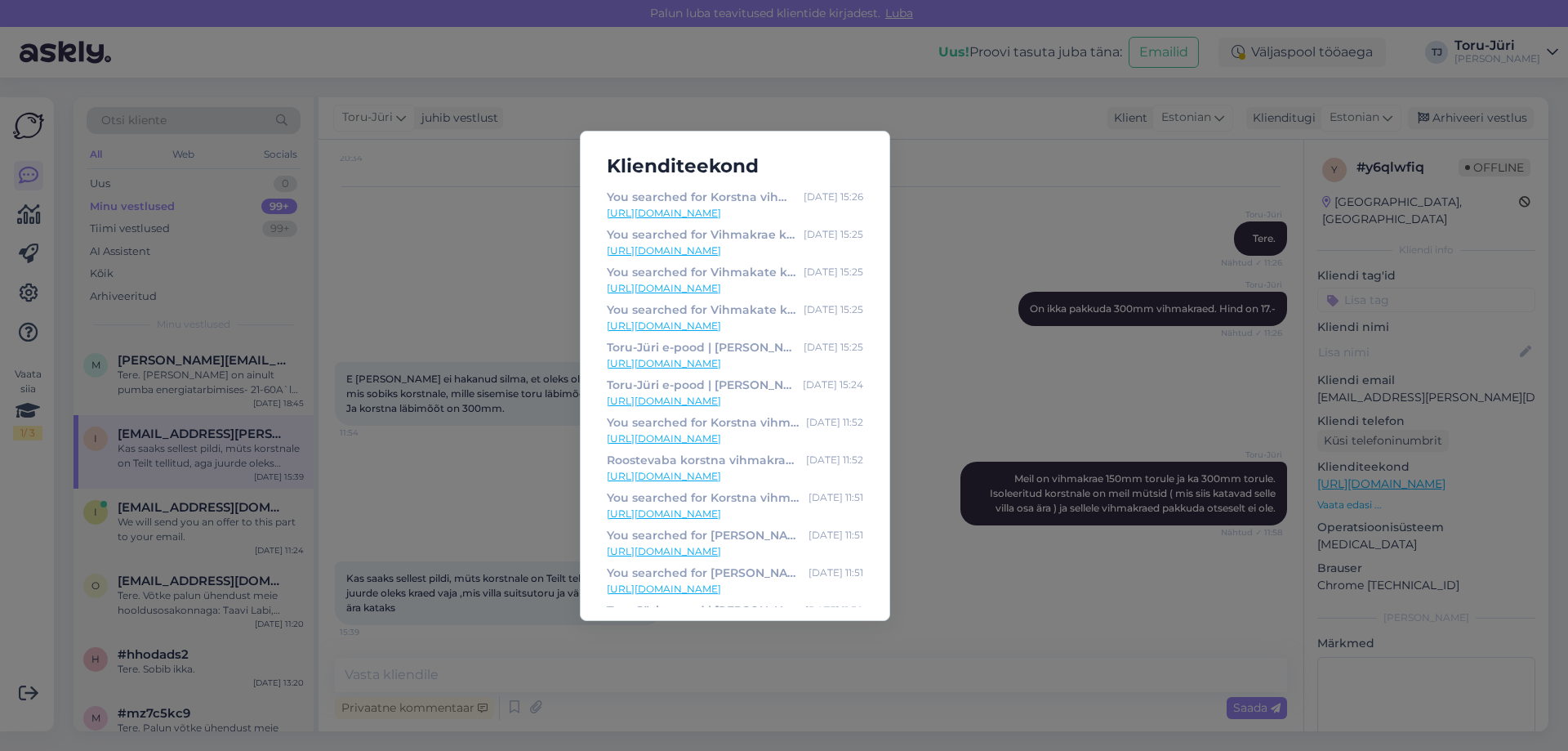
click at [932, 340] on div "Klienditeekond You searched for Korstna vihmakrae - [PERSON_NAME] [DATE] 15:26 …" at bounding box center [784, 376] width 1568 height 751
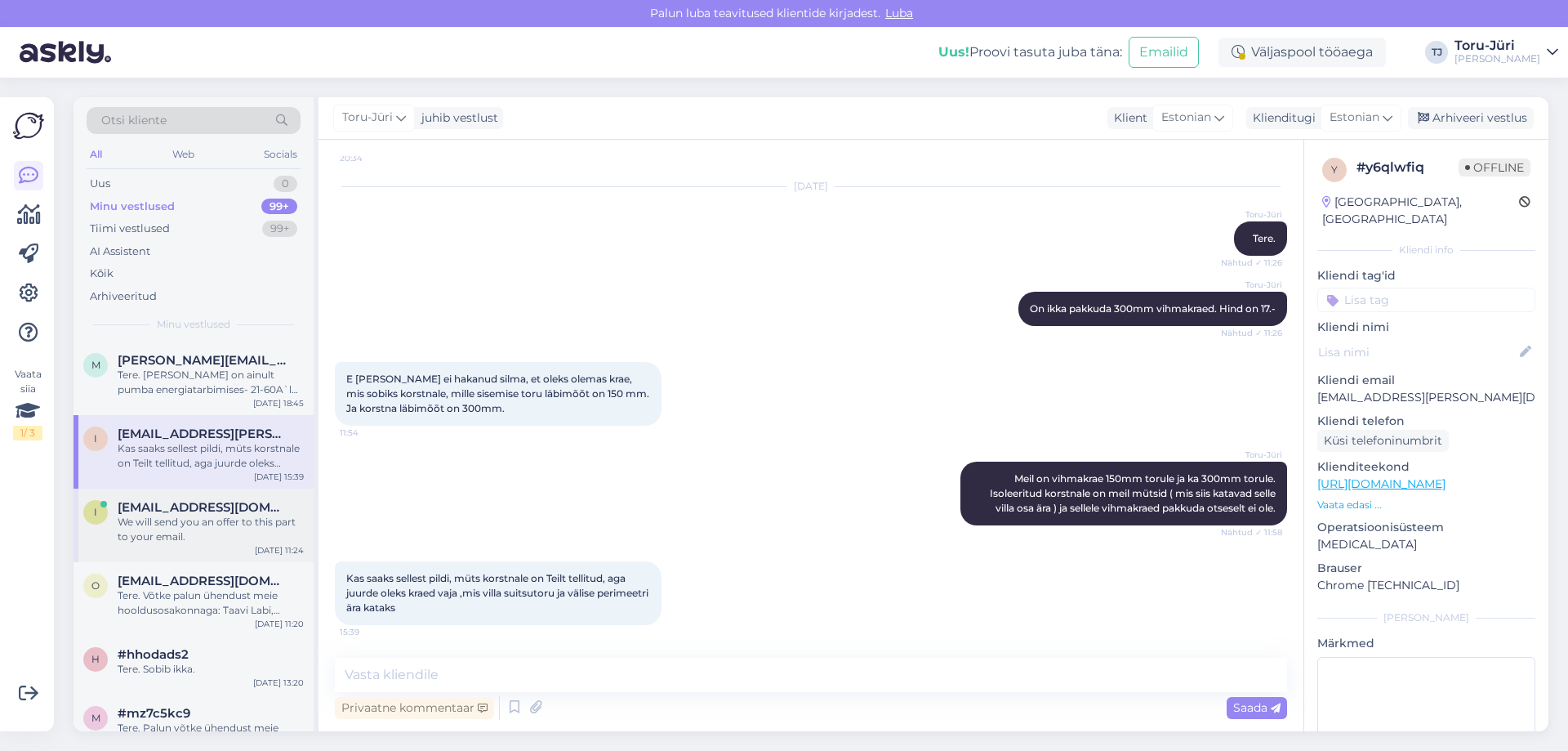
click at [183, 532] on div "We will send you an offer to this part to your email." at bounding box center [210, 529] width 186 height 29
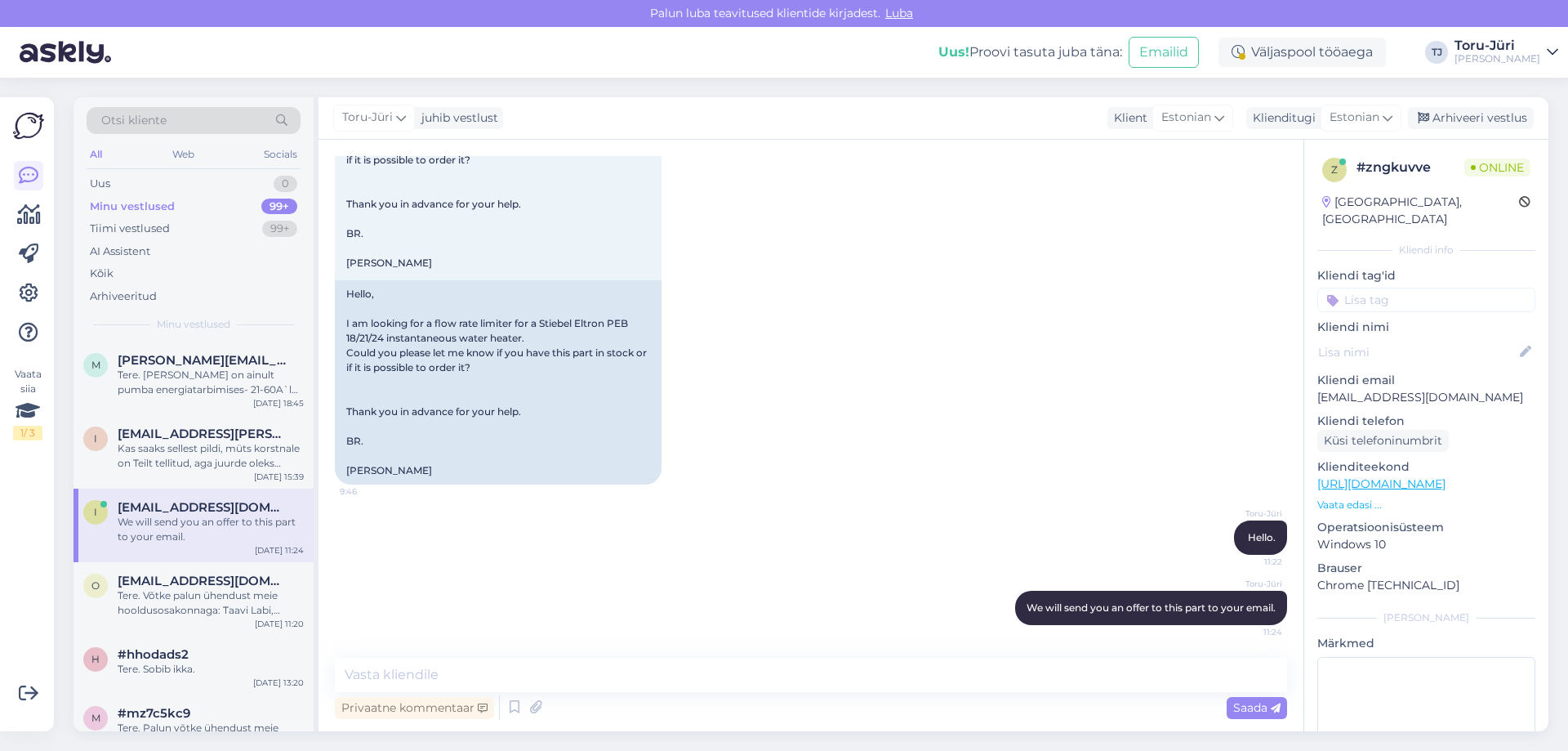
scroll to position [174, 0]
click at [413, 663] on textarea at bounding box center [811, 674] width 952 height 34
drag, startPoint x: 1317, startPoint y: 380, endPoint x: 1473, endPoint y: 374, distance: 156.1
click at [1473, 389] on p "[EMAIL_ADDRESS][DOMAIN_NAME]" at bounding box center [1425, 397] width 218 height 18
copy p "[EMAIL_ADDRESS][DOMAIN_NAME]"
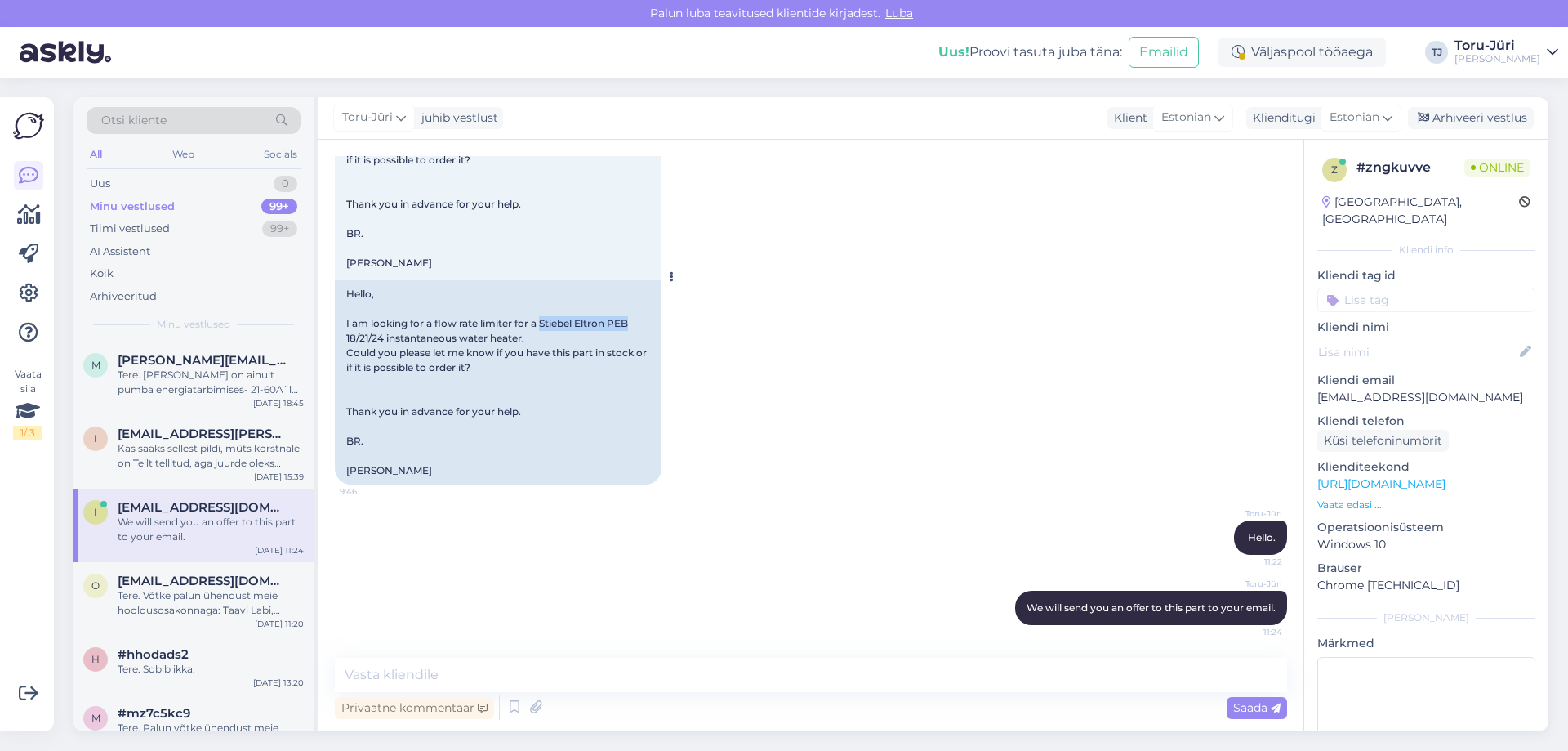
drag, startPoint x: 540, startPoint y: 321, endPoint x: 633, endPoint y: 322, distance: 93.0
click at [633, 322] on div "Hello, I am looking for a flow rate limiter for a Stiebel Eltron PEB 18/21/24 i…" at bounding box center [498, 382] width 327 height 204
copy div "Stiebel Eltron PEB"
drag, startPoint x: 347, startPoint y: 336, endPoint x: 382, endPoint y: 336, distance: 35.0
click at [382, 336] on div "Hello, I am looking for a flow rate limiter for a Stiebel Eltron PEB 18/21/24 i…" at bounding box center [498, 382] width 327 height 204
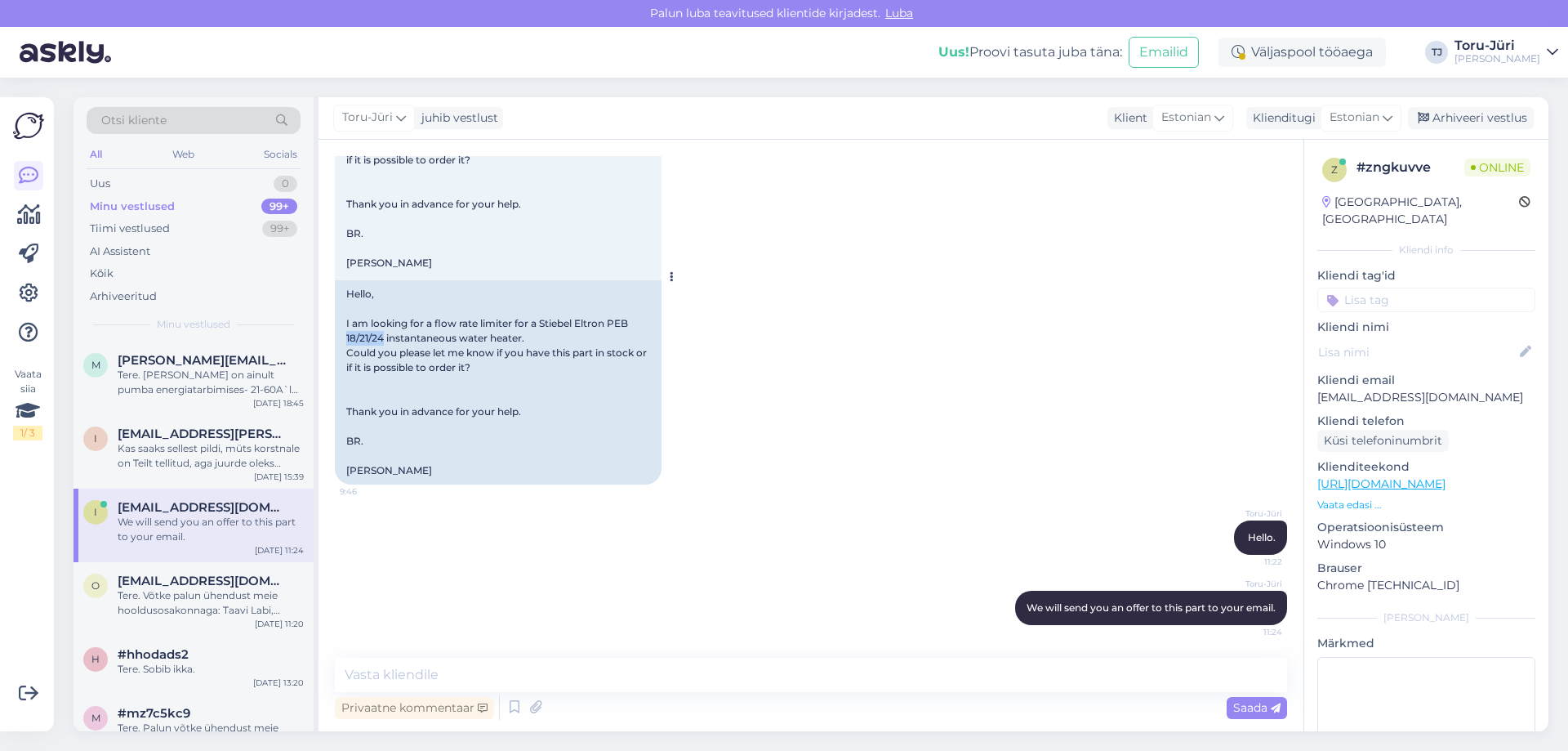
copy div "18/21/24"
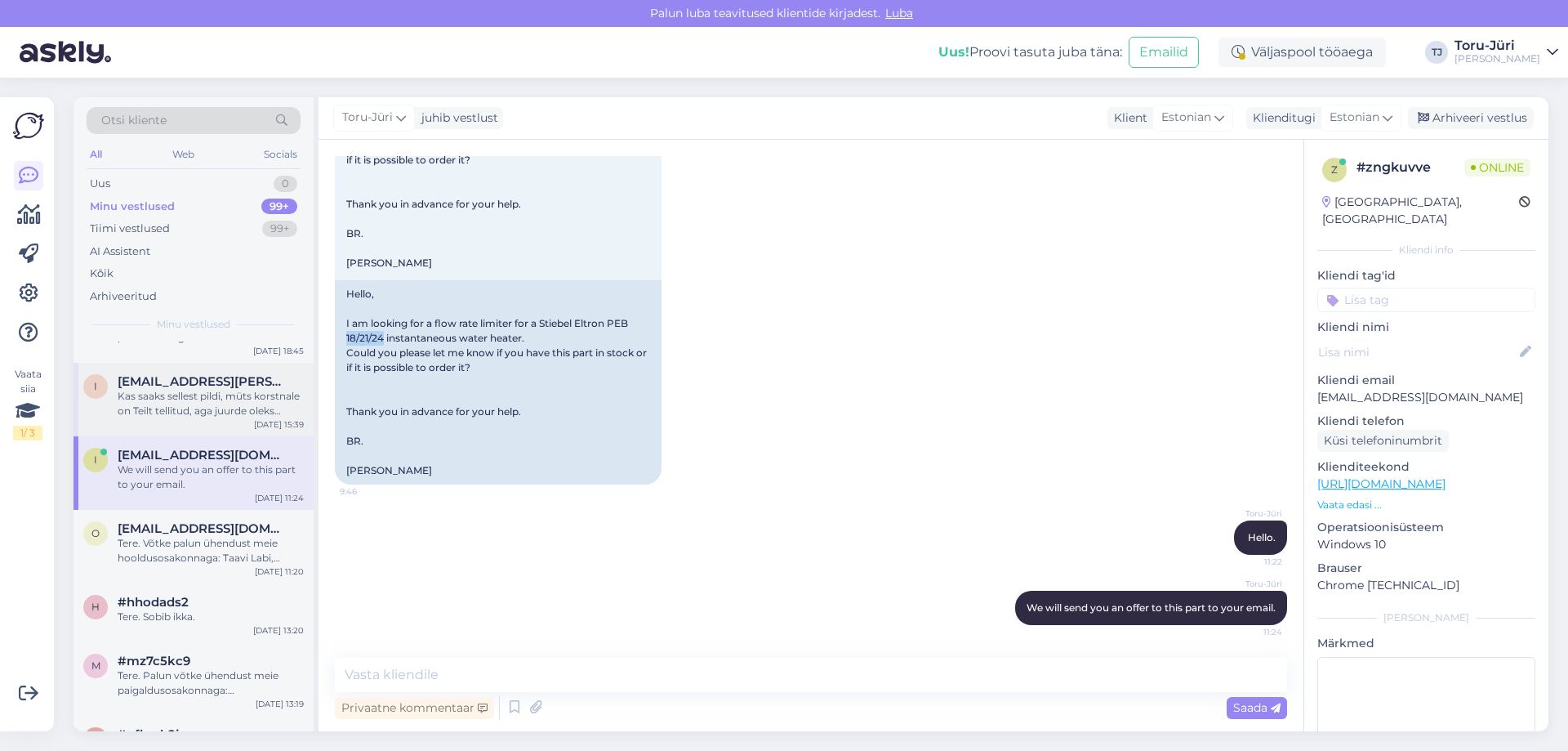
scroll to position [0, 0]
